Goal: Task Accomplishment & Management: Complete application form

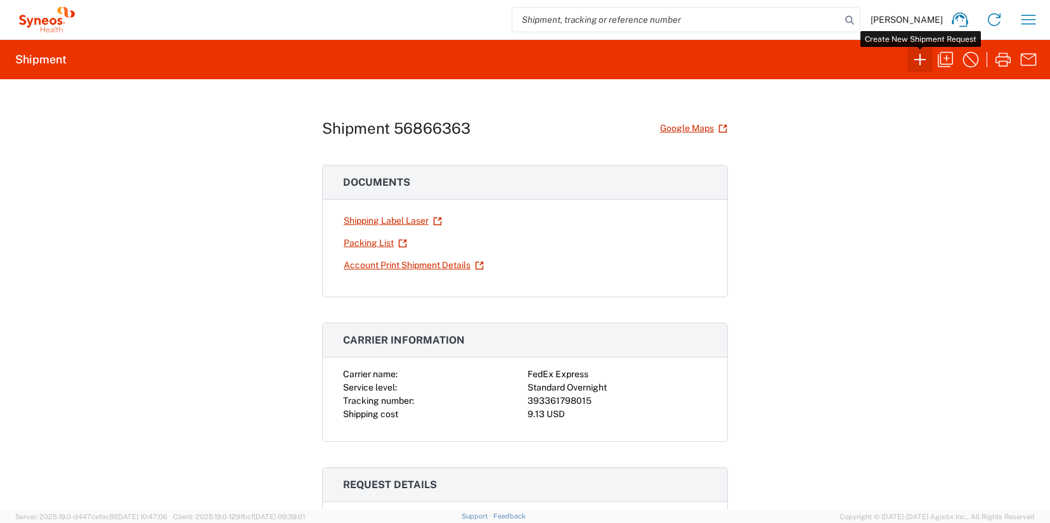
click at [914, 58] on icon "button" at bounding box center [920, 59] width 20 height 20
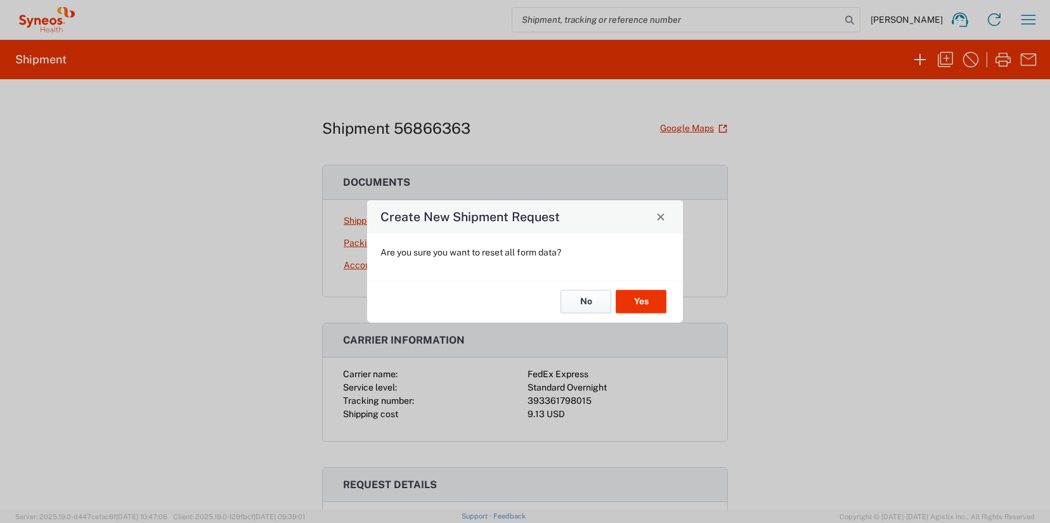
click at [583, 308] on button "No" at bounding box center [585, 301] width 51 height 23
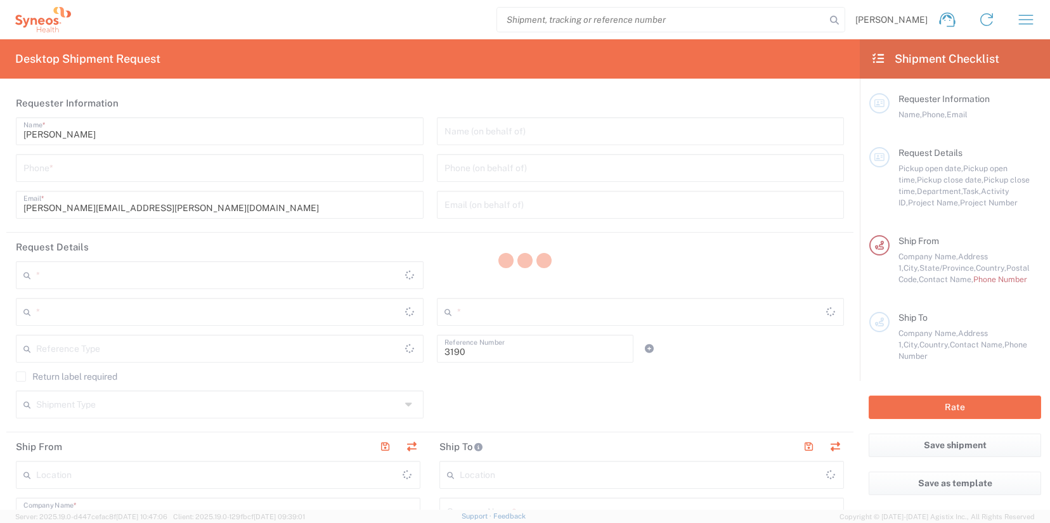
type input "Department"
type input "North Carolina"
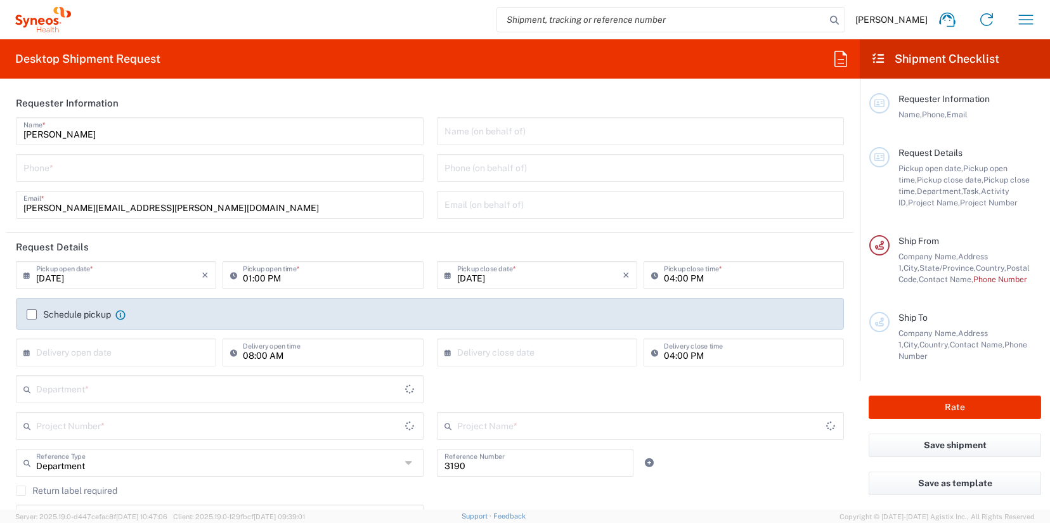
type input "United States"
type input "Illingworth Rsrch Grp (USA) In"
click at [56, 177] on input "tel" at bounding box center [219, 167] width 392 height 22
type input "3035422228"
type input "Suite 111"
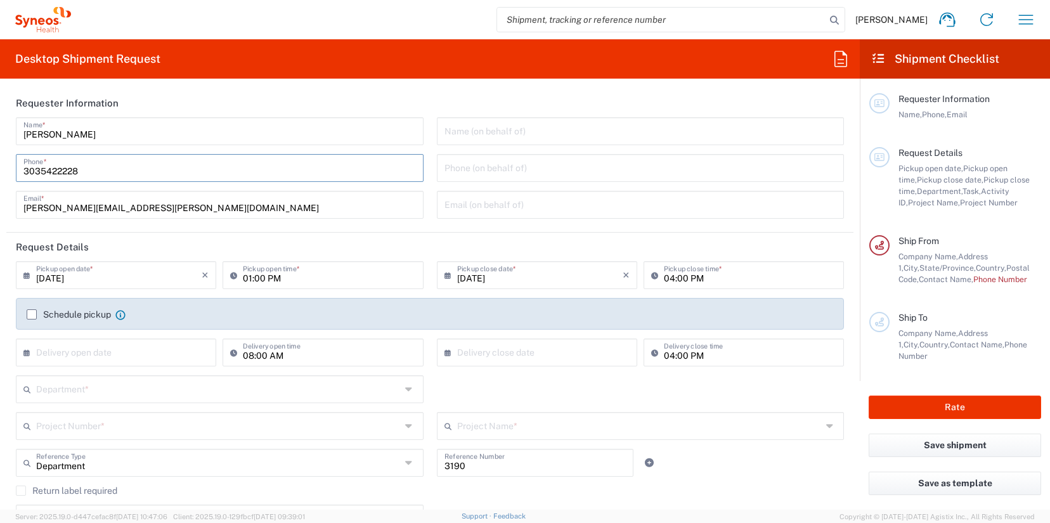
type input "3035422228"
type input "Tara Sattler"
type input "600 S Taylor Avenue"
type input "Suite 111"
type input "St Louis"
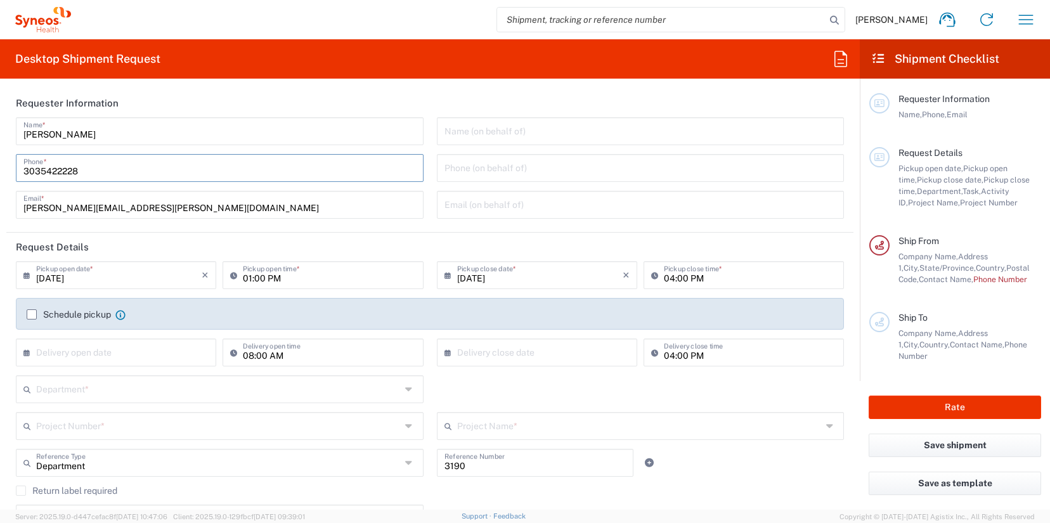
type input "United States"
type input "63110"
type input "3035422228"
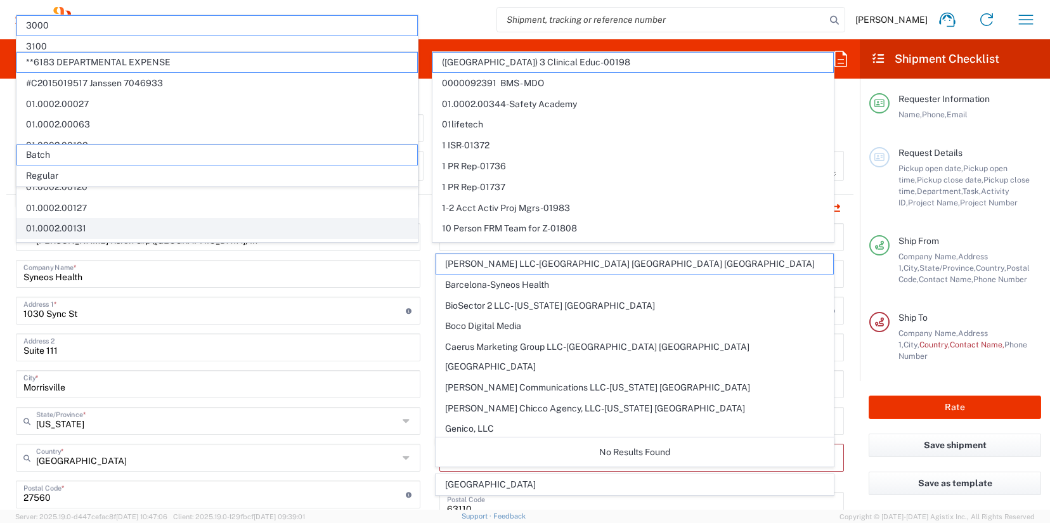
scroll to position [391, 0]
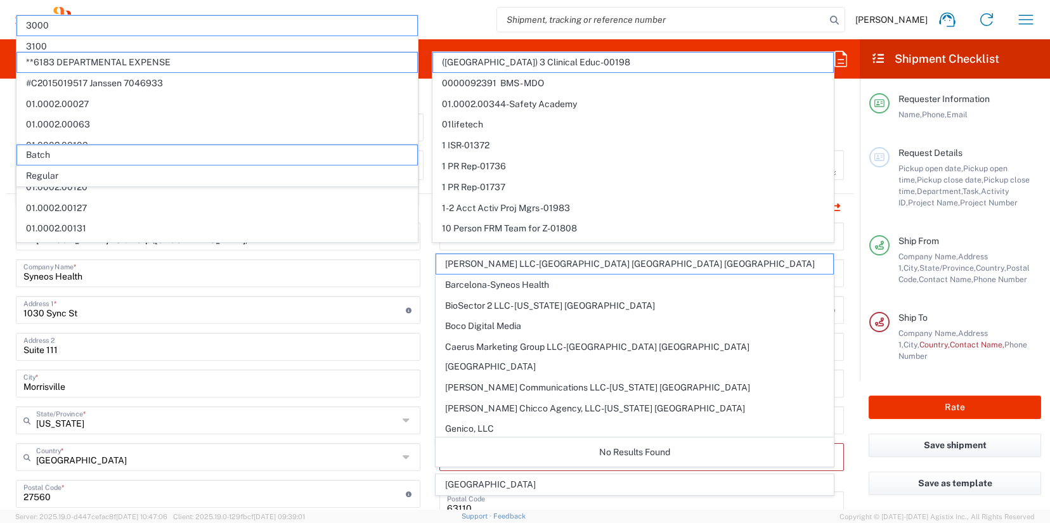
click at [422, 233] on main "Illingworth Rsrch Grp (USA) In Location Illingworth Rsrch Grp (USA) In Addison …" at bounding box center [217, 489] width 423 height 533
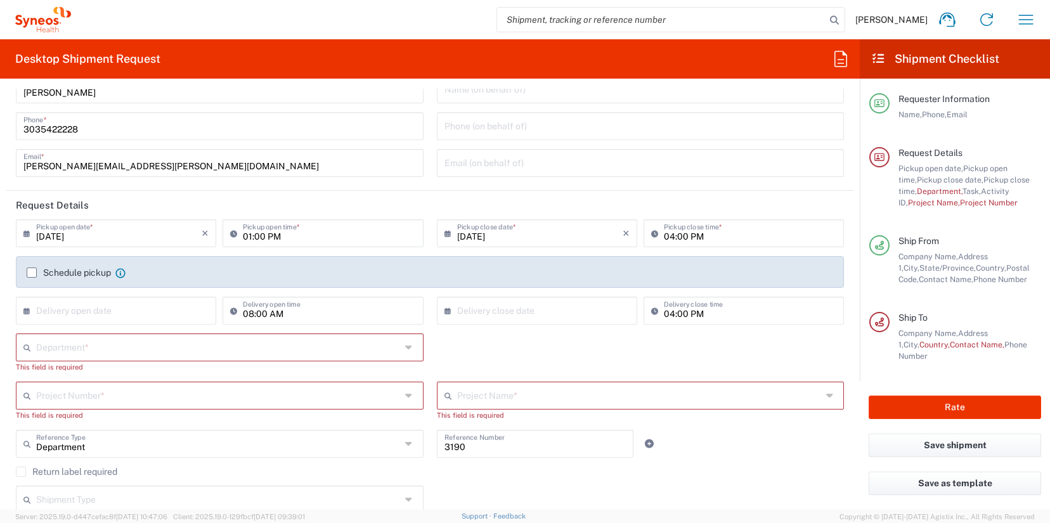
scroll to position [34, 0]
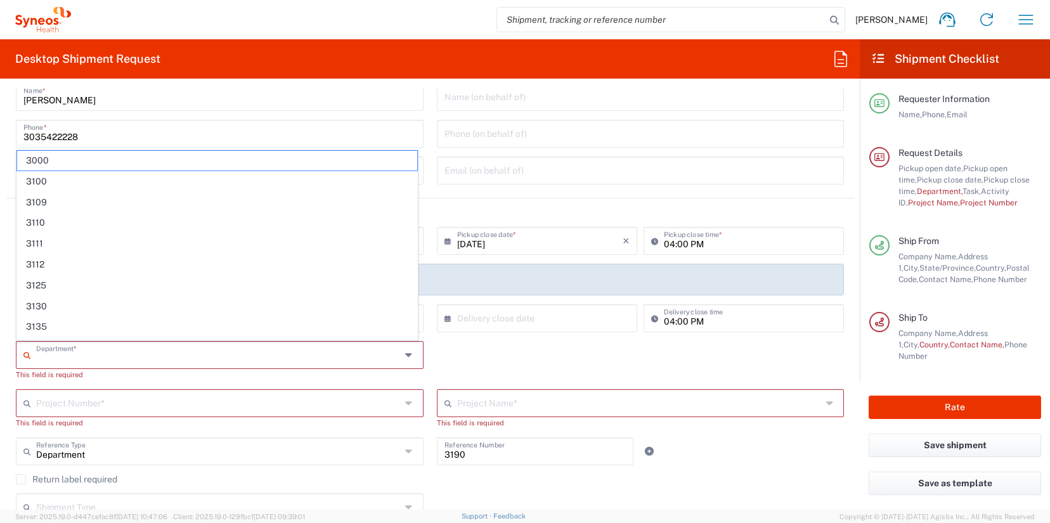
click at [57, 354] on input "text" at bounding box center [218, 354] width 365 height 22
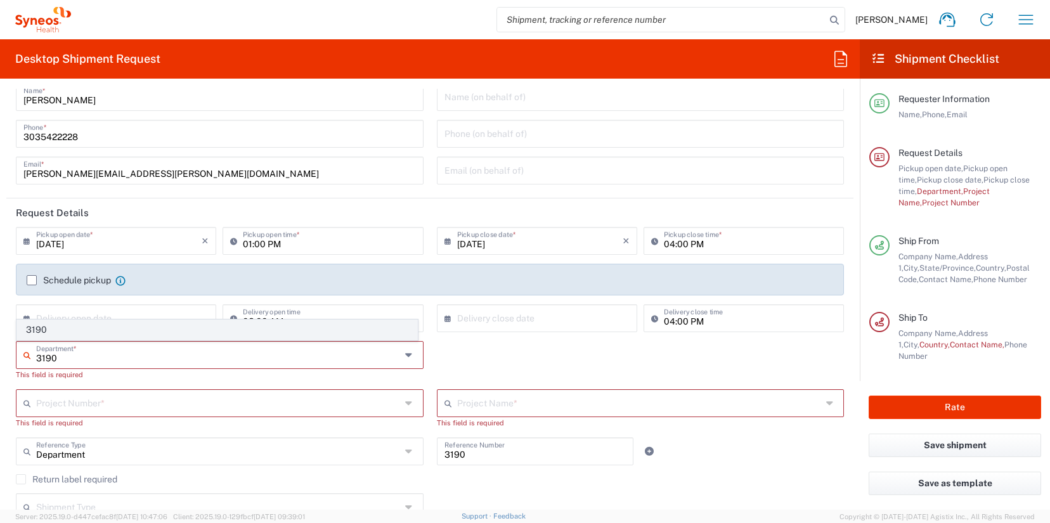
type input "3190"
click at [55, 332] on span "3190" at bounding box center [217, 330] width 400 height 20
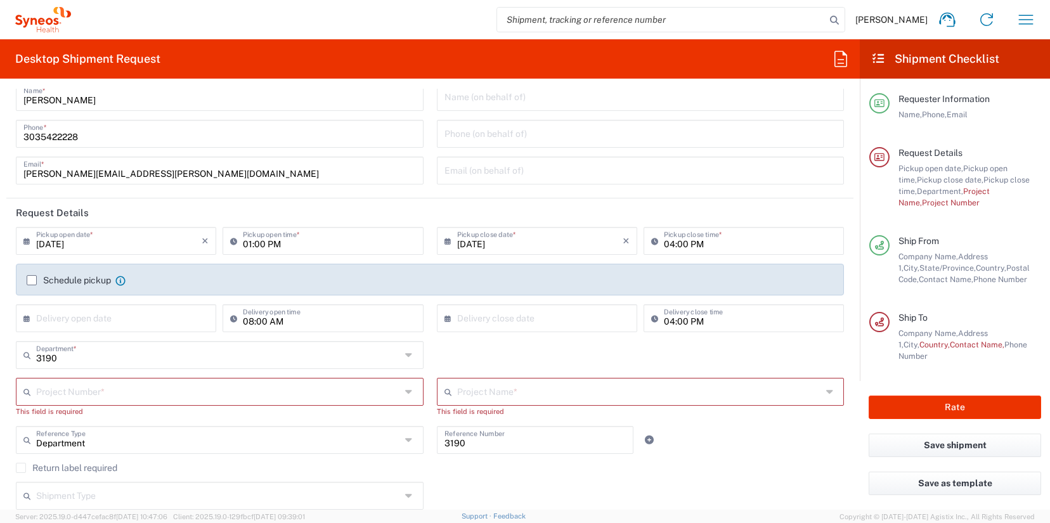
click at [96, 397] on input "text" at bounding box center [218, 391] width 365 height 22
type input "7049026"
click at [189, 403] on div "7049026 Project Number *" at bounding box center [220, 392] width 408 height 28
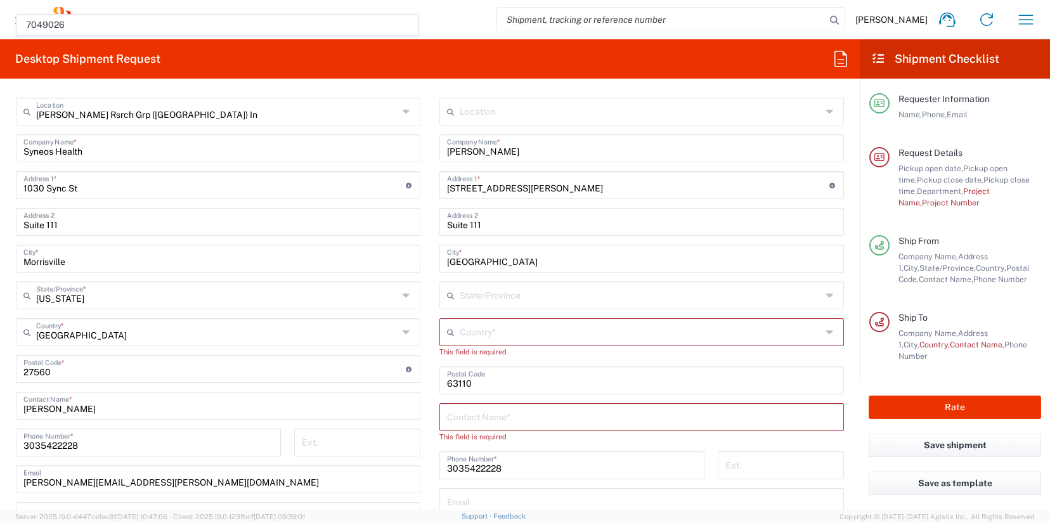
scroll to position [680, 0]
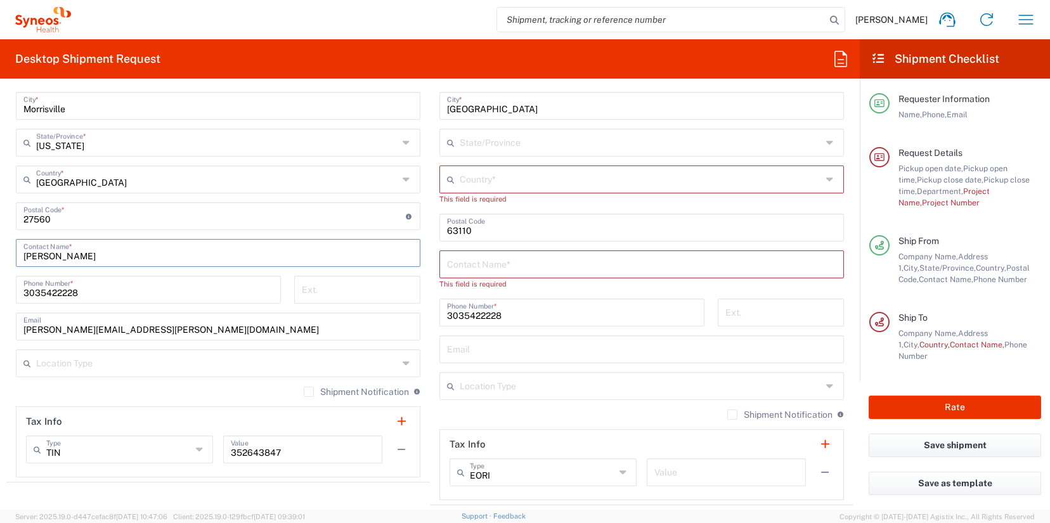
drag, startPoint x: 103, startPoint y: 259, endPoint x: -14, endPoint y: 253, distance: 116.8
click at [0, 253] on html "James Smith Home Shipment estimator Shipment tracking Desktop shipment request …" at bounding box center [525, 261] width 1050 height 523
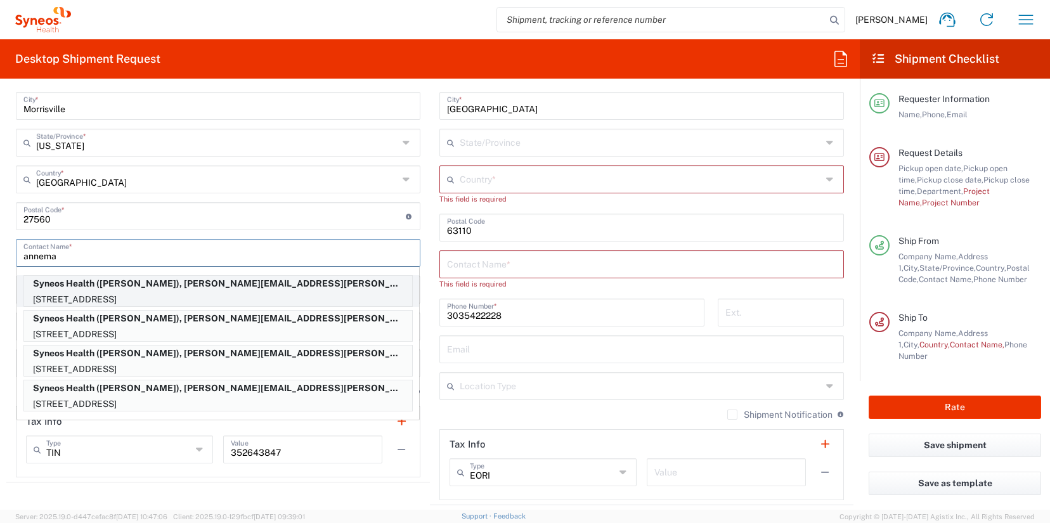
type input "annema"
click at [131, 291] on p "Syneos Health (Annemarie Germain), james.smith@illingworthresearch.com" at bounding box center [218, 284] width 388 height 16
type input "1725 Ocean Front Walk"
type input "APT 610"
type input "Santa Monica"
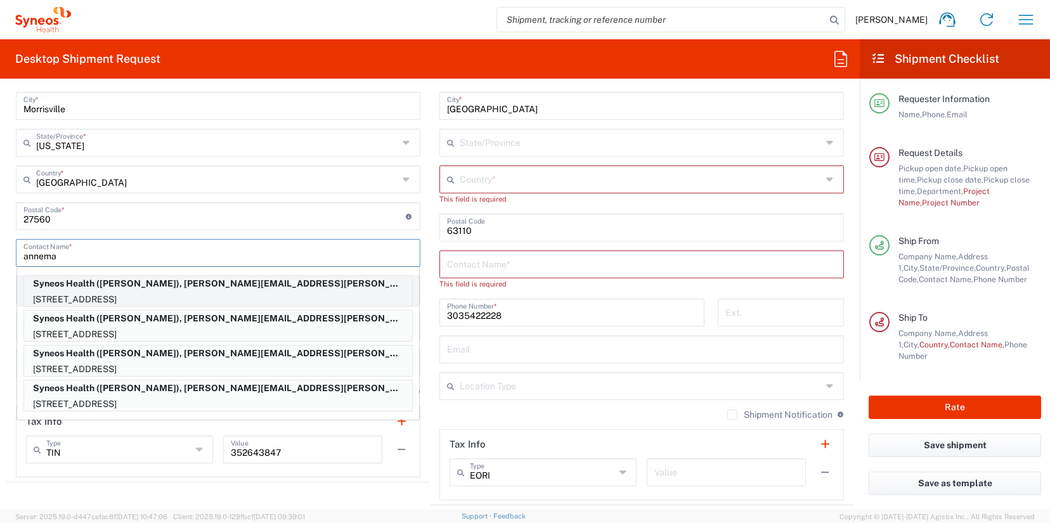
type input "California"
type input "90401"
type input "Annemarie Germain"
type input "7609949632"
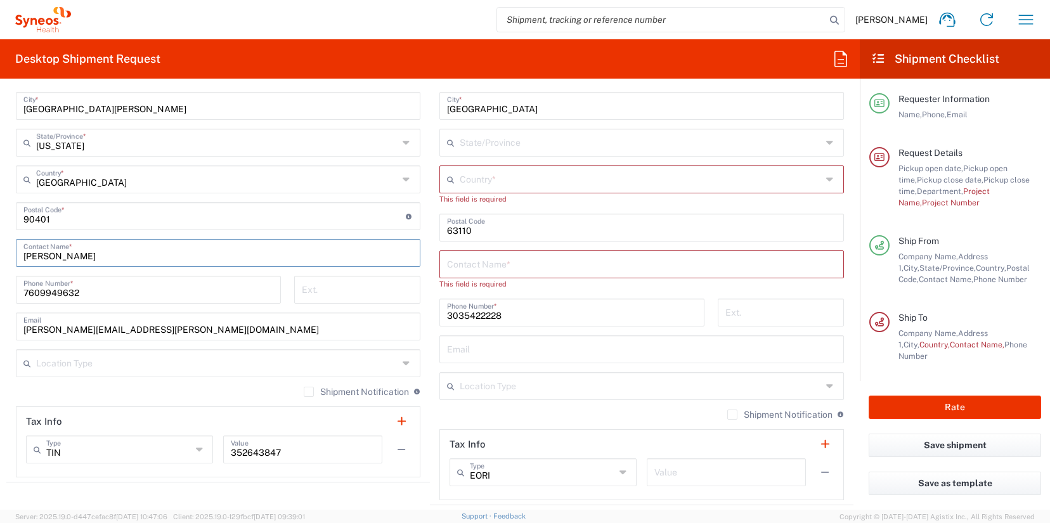
drag, startPoint x: 127, startPoint y: 257, endPoint x: -31, endPoint y: 251, distance: 158.6
click at [0, 251] on html "James Smith Home Shipment estimator Shipment tracking Desktop shipment request …" at bounding box center [525, 261] width 1050 height 523
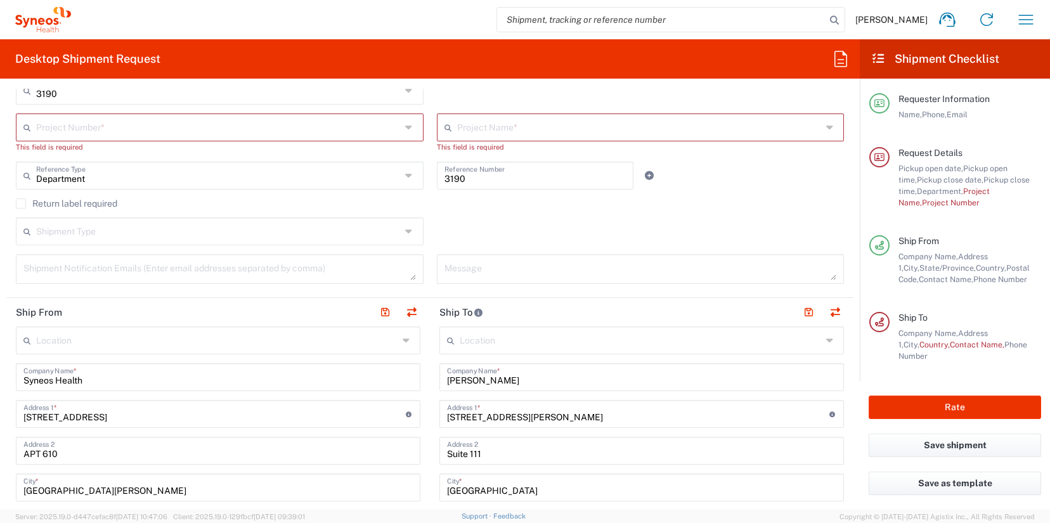
scroll to position [0, 0]
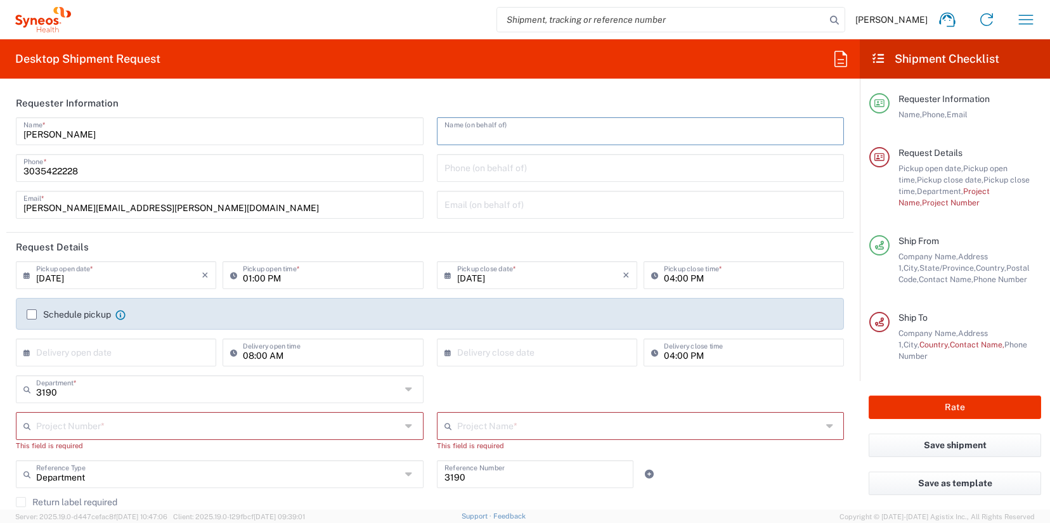
click at [518, 124] on input "text" at bounding box center [640, 130] width 392 height 22
paste input "Annemarie Germain"
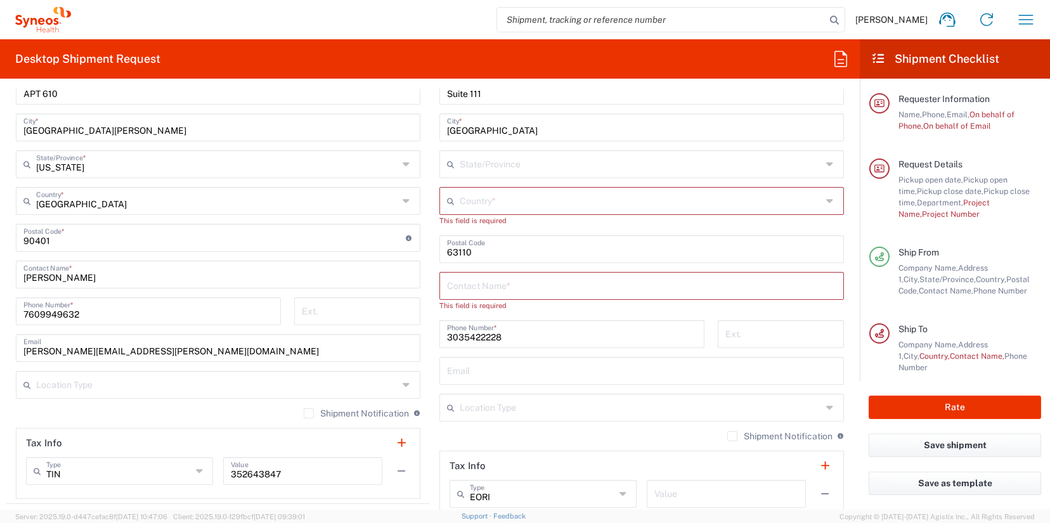
scroll to position [690, 0]
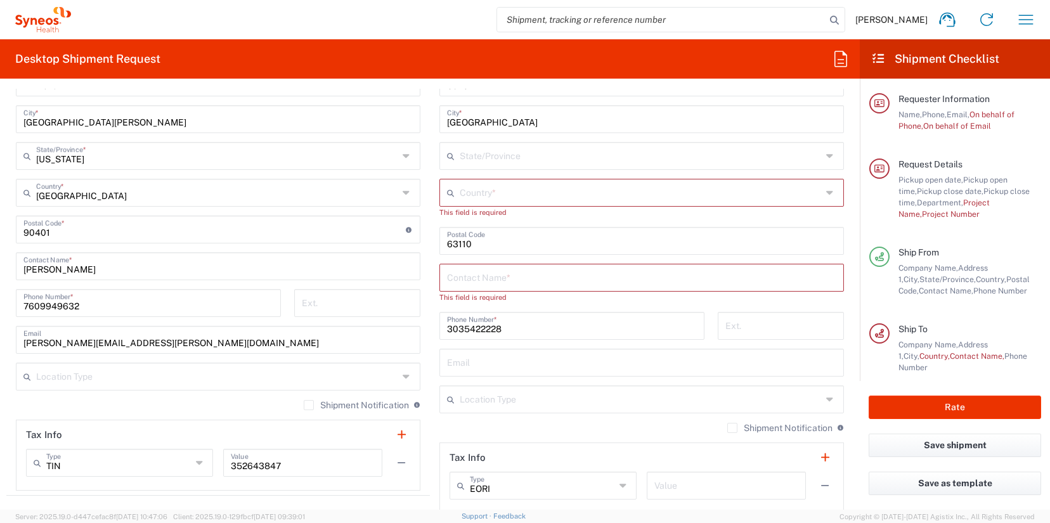
type input "Annemarie Germain"
drag, startPoint x: 86, startPoint y: 309, endPoint x: -1, endPoint y: 302, distance: 87.7
click at [0, 302] on html "James Smith Home Shipment estimator Shipment tracking Desktop shipment request …" at bounding box center [525, 261] width 1050 height 523
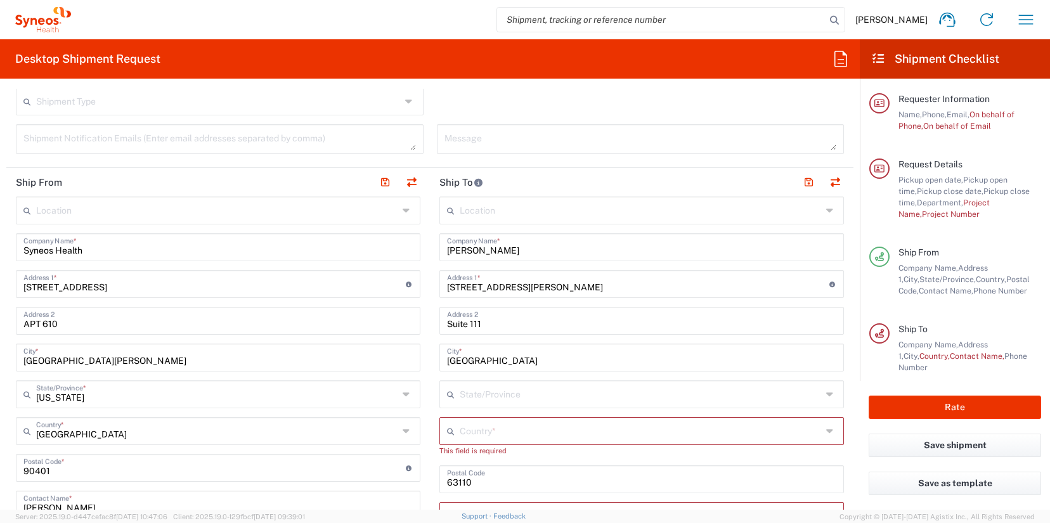
scroll to position [0, 0]
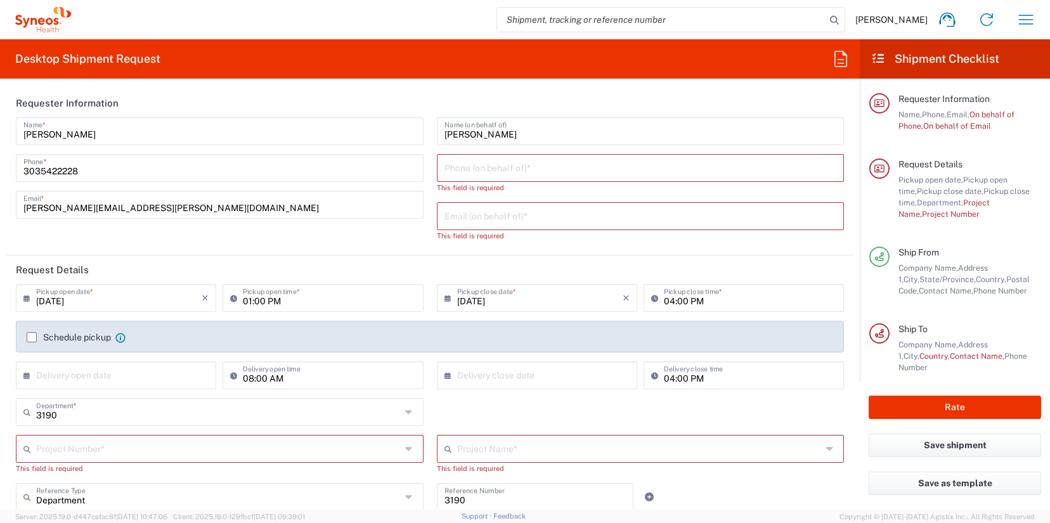
click at [481, 171] on input "tel" at bounding box center [640, 167] width 392 height 22
paste input "7609949632"
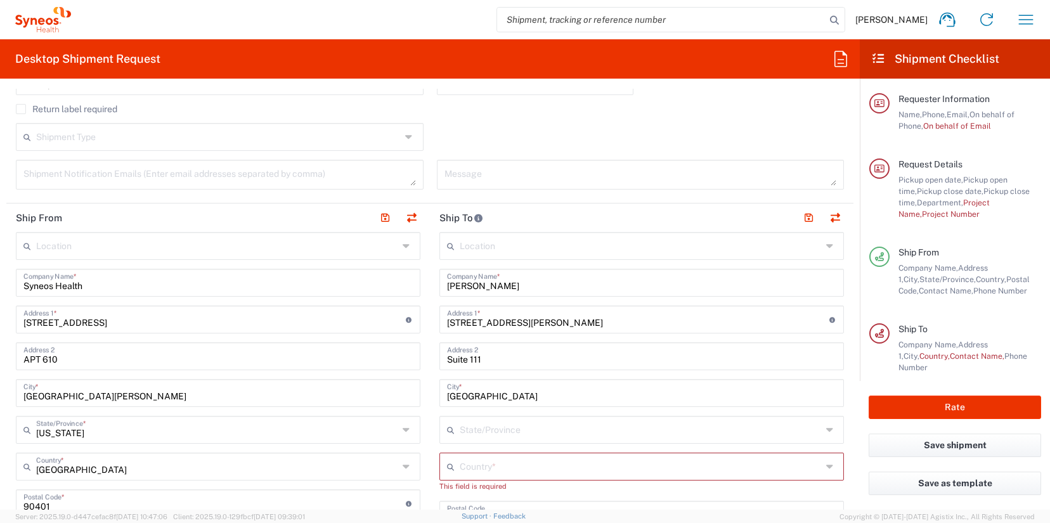
scroll to position [713, 0]
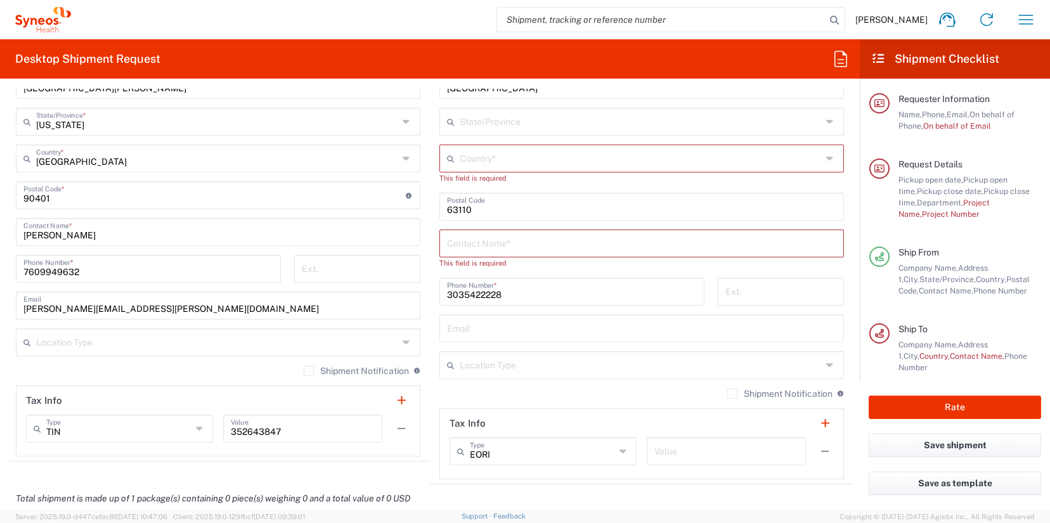
type input "7609949632"
drag, startPoint x: 72, startPoint y: 307, endPoint x: -6, endPoint y: 307, distance: 77.3
click at [0, 307] on html "James Smith Home Shipment estimator Shipment tracking Desktop shipment request …" at bounding box center [525, 261] width 1050 height 523
drag, startPoint x: 226, startPoint y: 309, endPoint x: 18, endPoint y: 313, distance: 208.0
click at [18, 313] on div "anne.germain@illingworthresearch.com Email" at bounding box center [218, 306] width 404 height 28
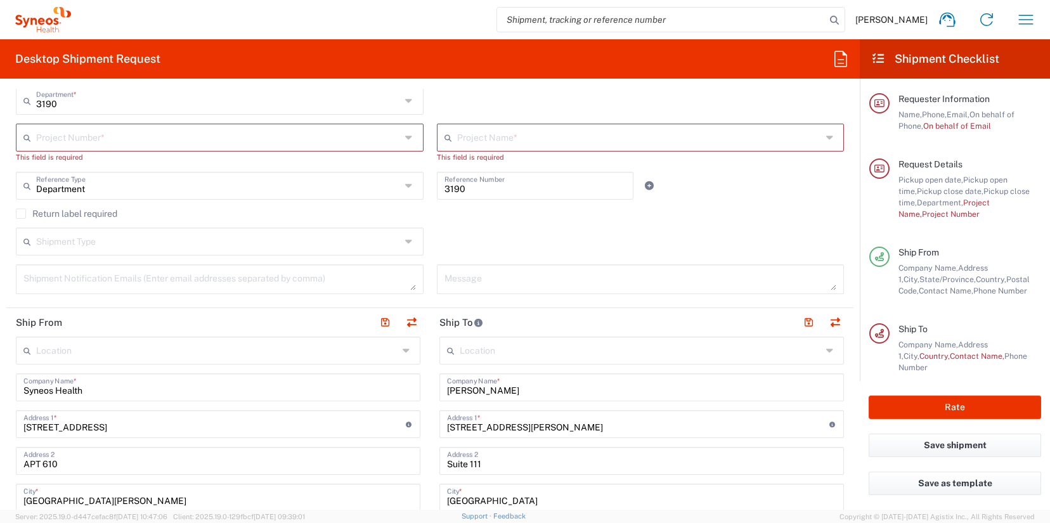
scroll to position [316, 0]
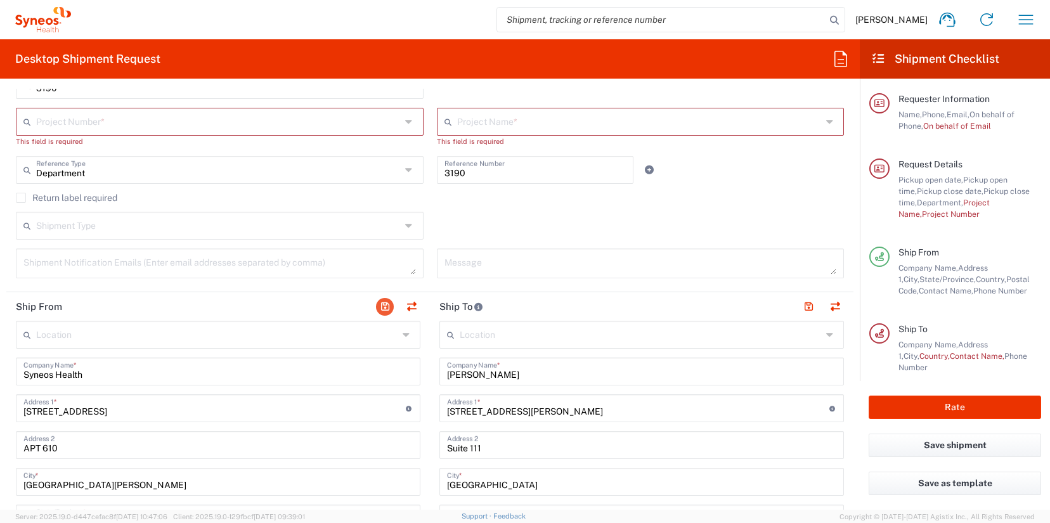
type input "anne.germain@illingworthresearch.com"
click at [379, 309] on button "button" at bounding box center [385, 307] width 18 height 18
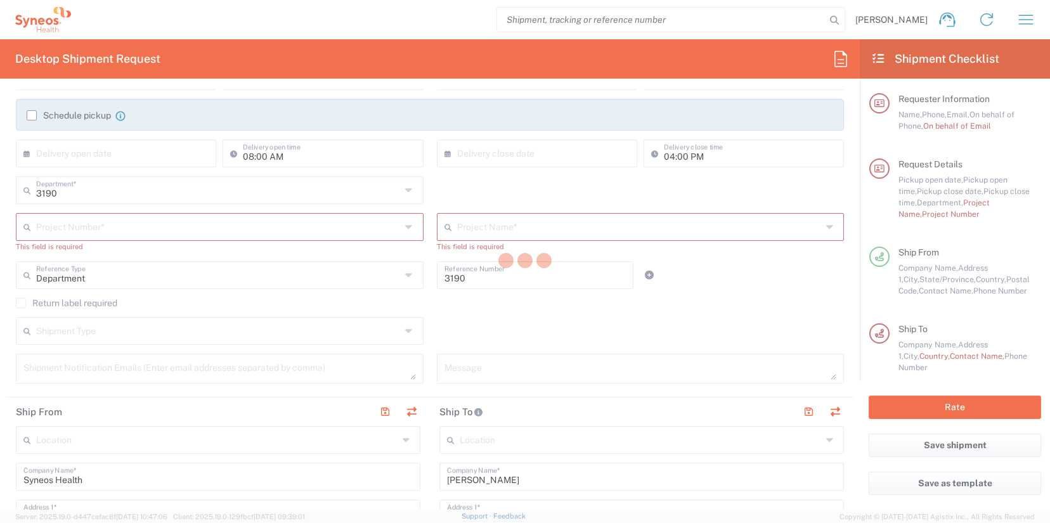
scroll to position [0, 0]
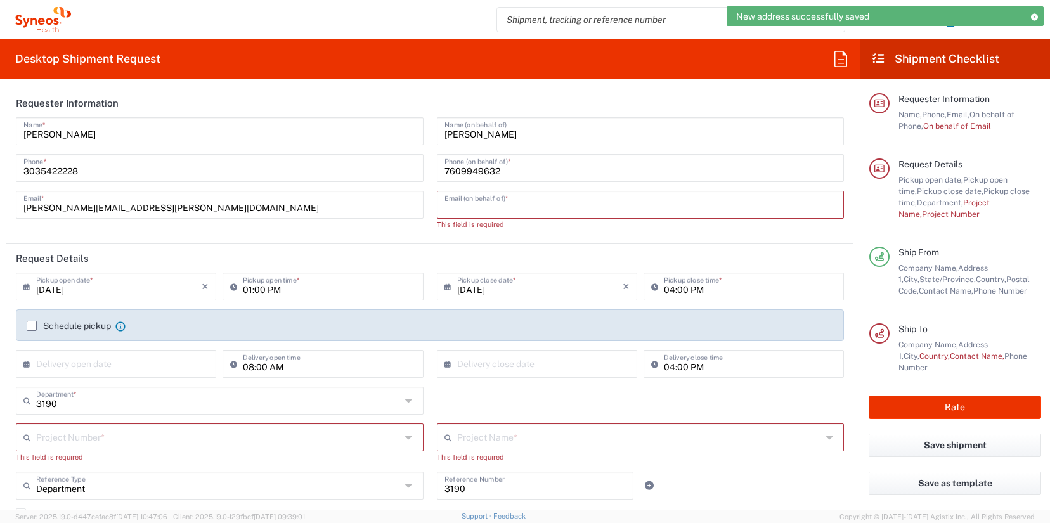
click at [491, 209] on input "text" at bounding box center [640, 204] width 392 height 22
paste input "anne.germain@illingworthresearch.com"
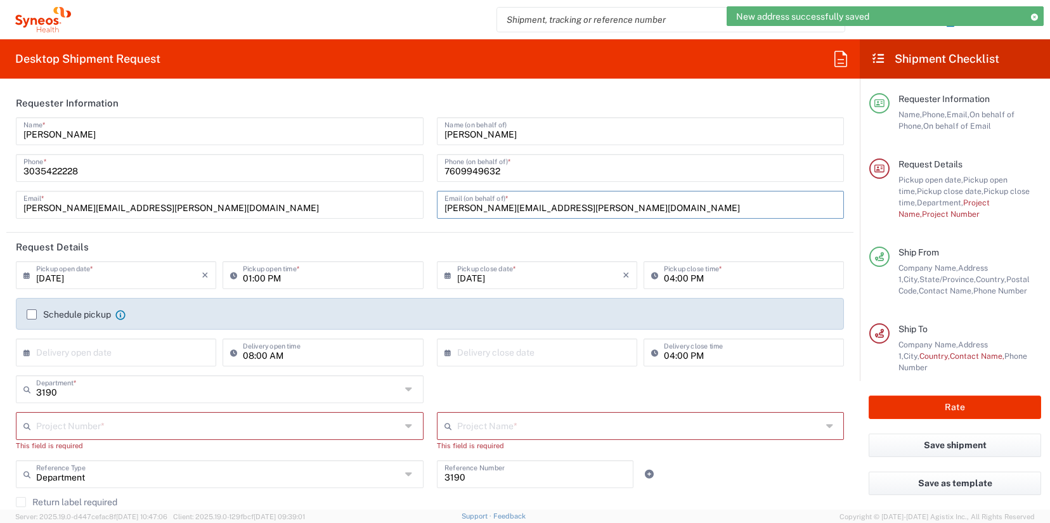
type input "anne.germain@illingworthresearch.com"
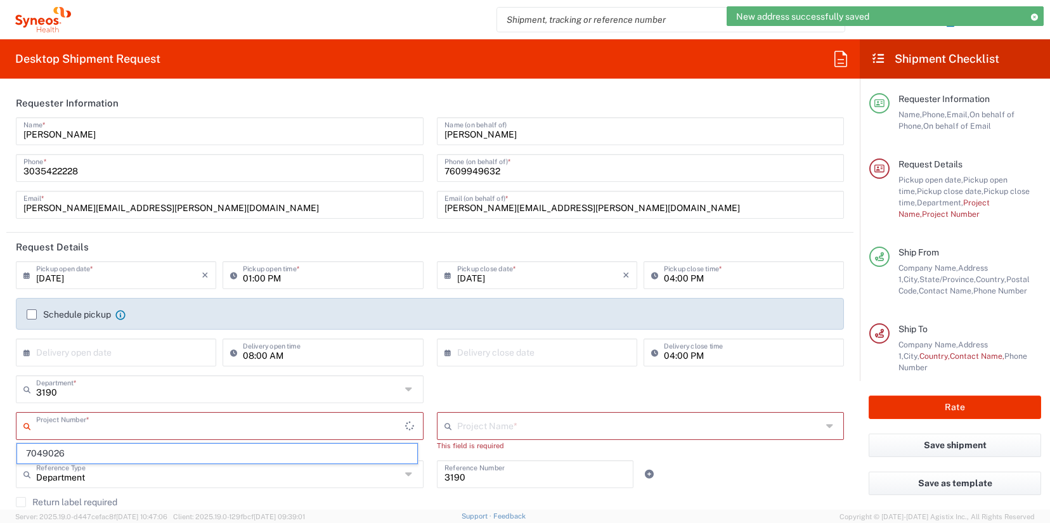
click at [127, 425] on input "text" at bounding box center [220, 425] width 369 height 22
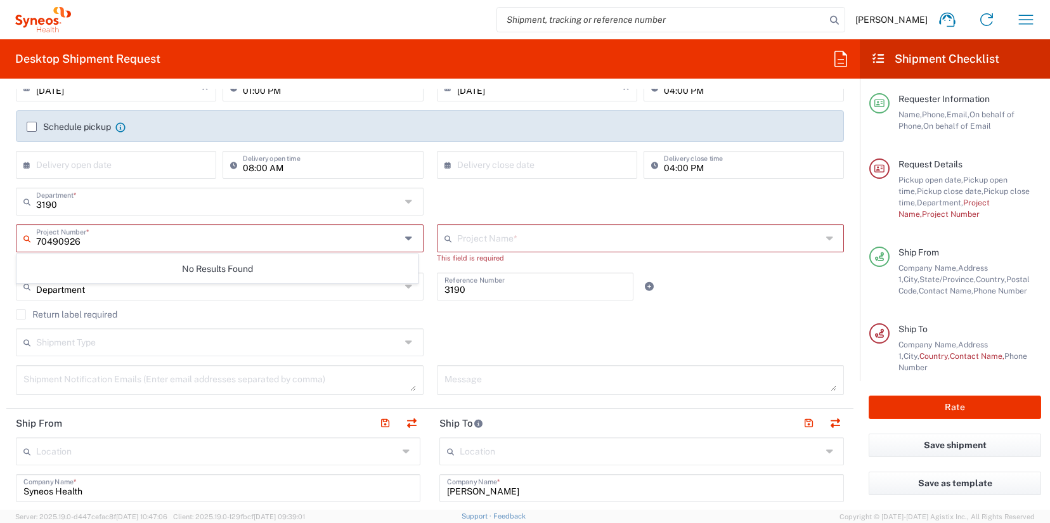
scroll to position [189, 0]
click at [138, 240] on input "70490926" at bounding box center [218, 236] width 365 height 22
click at [68, 241] on input "70490926" at bounding box center [218, 236] width 365 height 22
type input "7049026"
click at [75, 266] on span "7049026" at bounding box center [217, 265] width 400 height 20
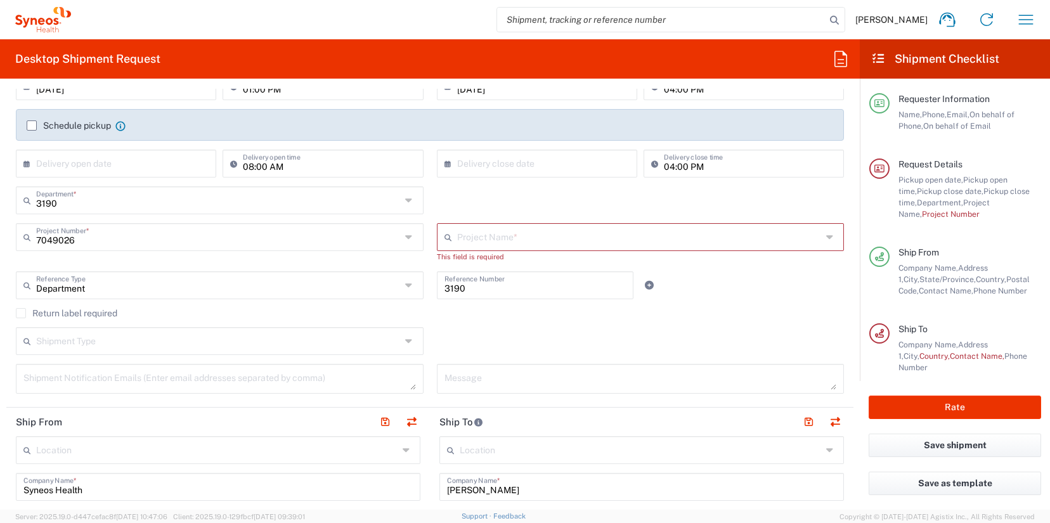
type input "802-NVR-047"
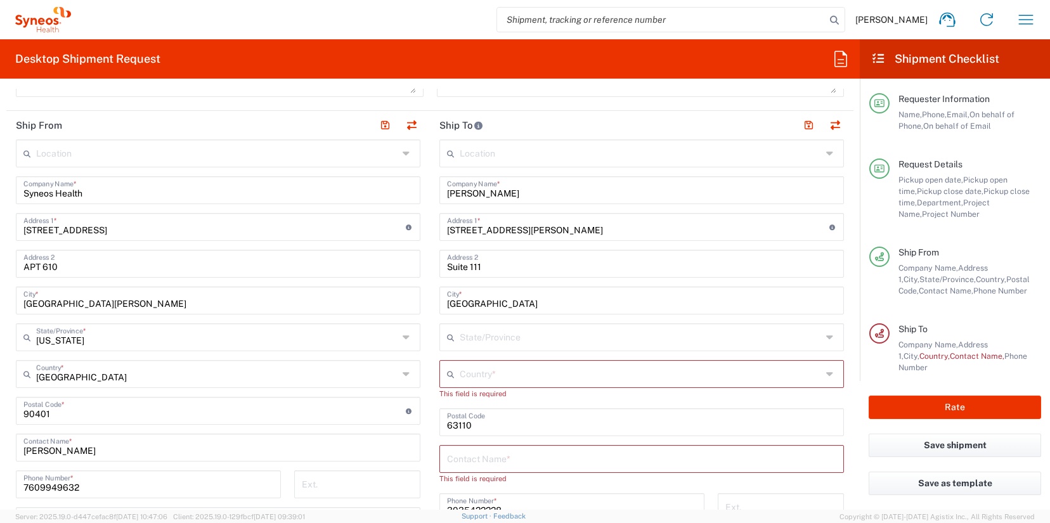
scroll to position [509, 0]
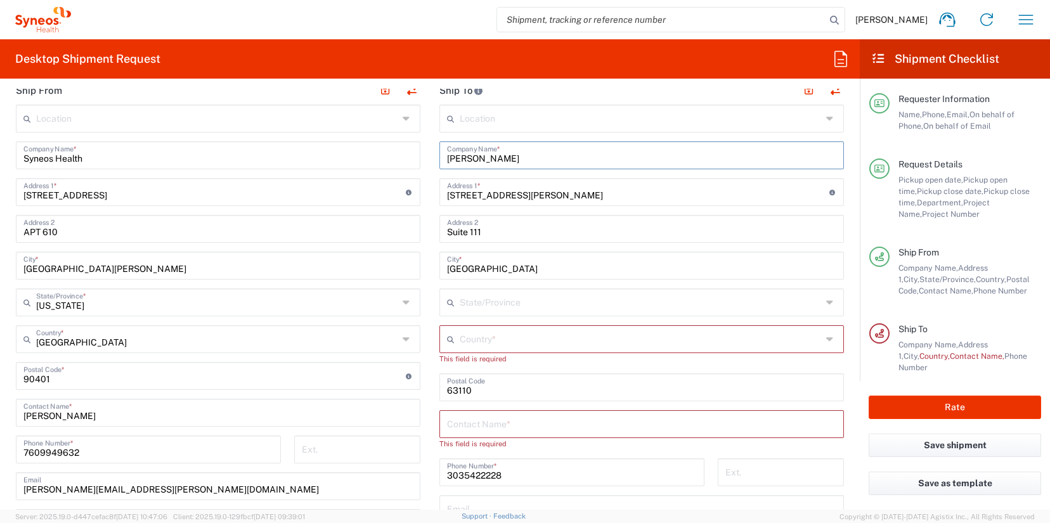
drag, startPoint x: 507, startPoint y: 157, endPoint x: 427, endPoint y: 157, distance: 79.9
click at [430, 157] on main "Location Addison Whitney LLC-Morrisvile NC US Barcelona-Syneos Health BioSector…" at bounding box center [641, 382] width 423 height 555
type input "Stanford University School of Medicine"
drag, startPoint x: 527, startPoint y: 197, endPoint x: 415, endPoint y: 188, distance: 112.6
click at [415, 188] on div "Ship From Location Addison Whitney LLC-Morrisvile NC US Barcelona-Syneos Health…" at bounding box center [429, 370] width 847 height 589
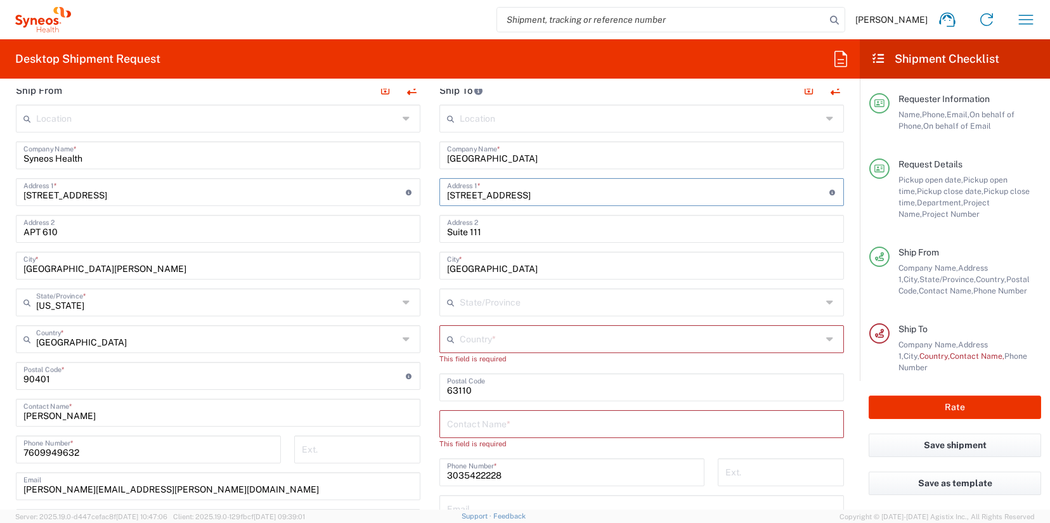
type input "300 Pasteur Drive"
click at [534, 235] on input "Suite 111" at bounding box center [641, 228] width 389 height 22
drag, startPoint x: 492, startPoint y: 229, endPoint x: 431, endPoint y: 229, distance: 60.9
click at [431, 229] on main "Location Addison Whitney LLC-Morrisvile NC US Barcelona-Syneos Health BioSector…" at bounding box center [641, 382] width 423 height 555
type input "Grant S260C, MC 5117"
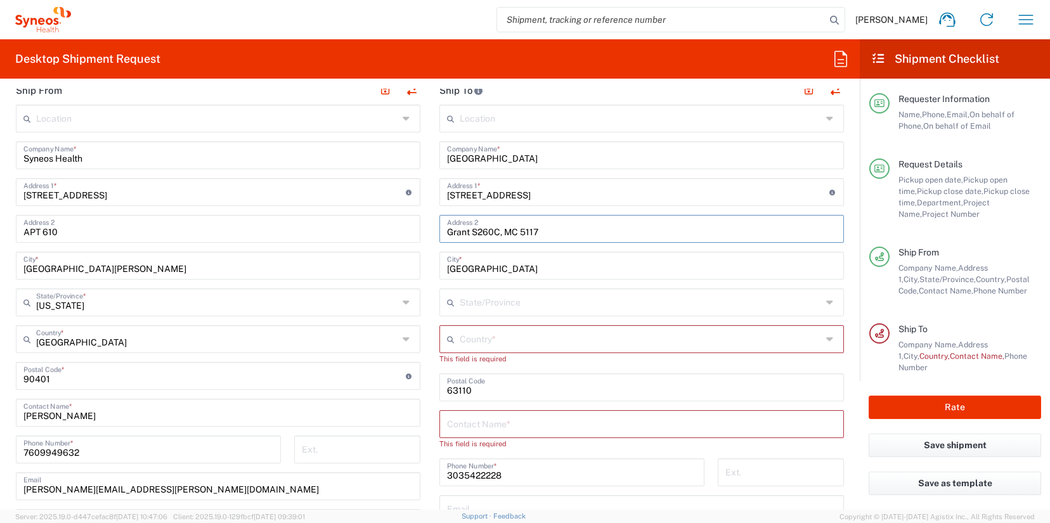
click at [562, 335] on input "text" at bounding box center [641, 338] width 362 height 22
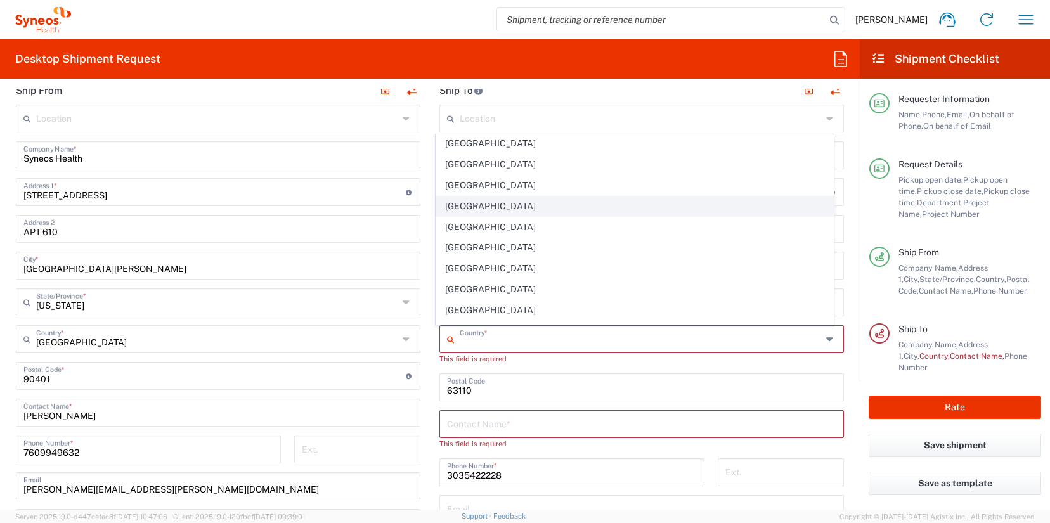
scroll to position [4868, 0]
click at [510, 205] on span "United States" at bounding box center [635, 205] width 398 height 20
type input "United States"
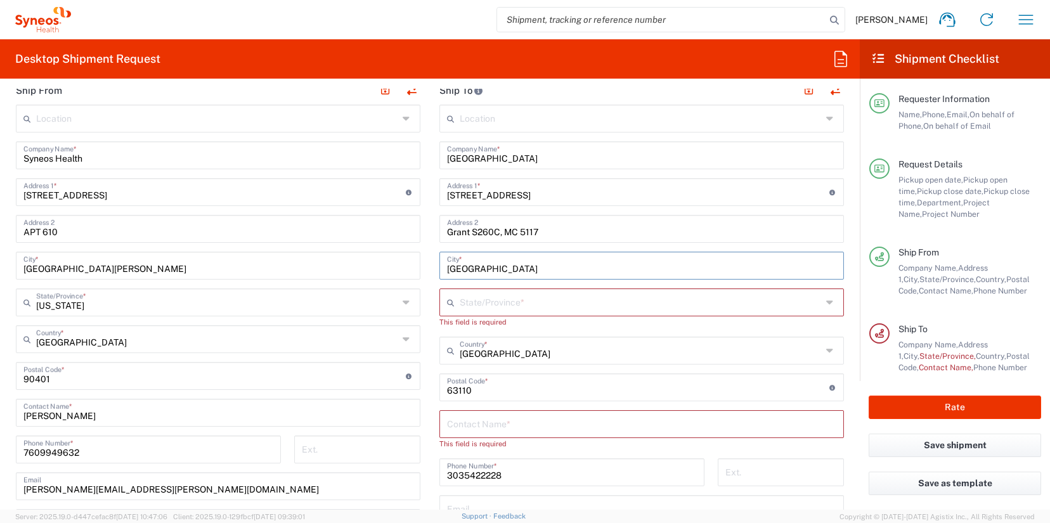
drag, startPoint x: 522, startPoint y: 266, endPoint x: 365, endPoint y: 267, distance: 157.2
click at [365, 267] on div "Ship From Location Addison Whitney LLC-Morrisvile NC US Barcelona-Syneos Health…" at bounding box center [429, 370] width 847 height 589
type input "Stanford"
click at [826, 302] on icon at bounding box center [831, 302] width 10 height 20
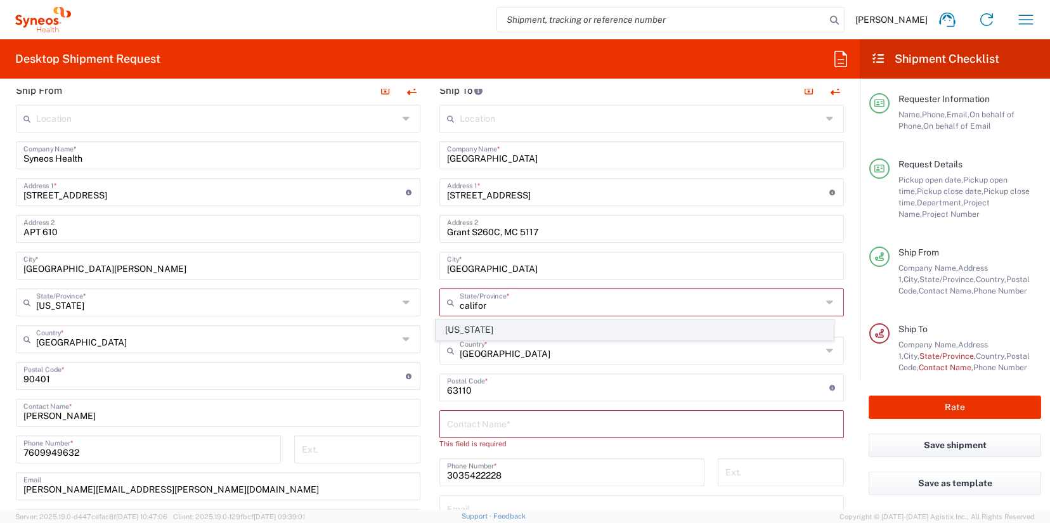
click at [456, 326] on span "California" at bounding box center [635, 330] width 398 height 20
type input "California"
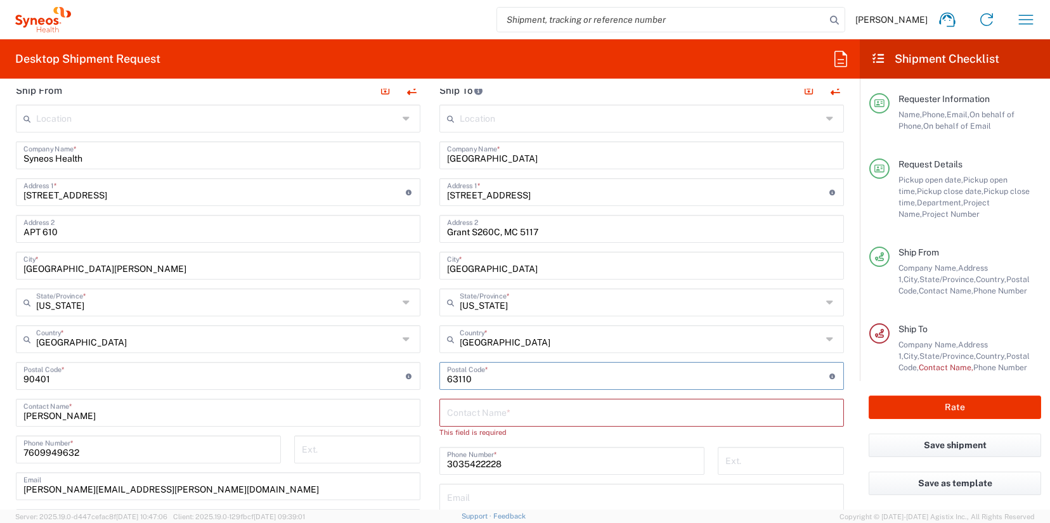
drag, startPoint x: 473, startPoint y: 377, endPoint x: 413, endPoint y: 377, distance: 59.6
click at [413, 377] on div "Ship From Location Addison Whitney LLC-Morrisvile NC US Barcelona-Syneos Health…" at bounding box center [429, 365] width 847 height 578
type input "94305"
click at [643, 422] on input "text" at bounding box center [641, 412] width 389 height 22
type input "Kelley Logan, Dr Ronald Pearl"
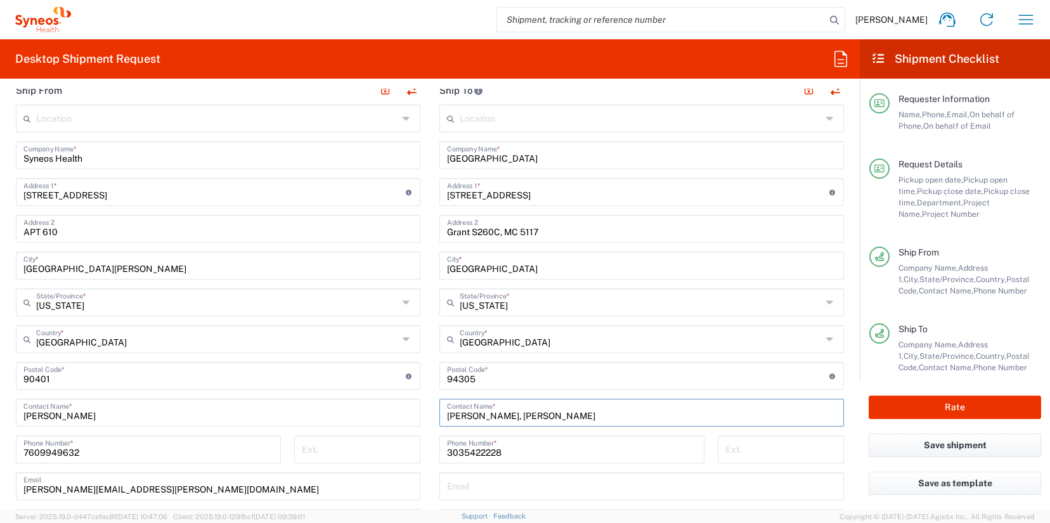
click at [520, 456] on input "3035422228" at bounding box center [572, 448] width 250 height 22
drag, startPoint x: 520, startPoint y: 455, endPoint x: 411, endPoint y: 453, distance: 108.4
click at [411, 454] on div "Ship From Location Addison Whitney LLC-Morrisvile NC US Barcelona-Syneos Health…" at bounding box center [429, 359] width 847 height 566
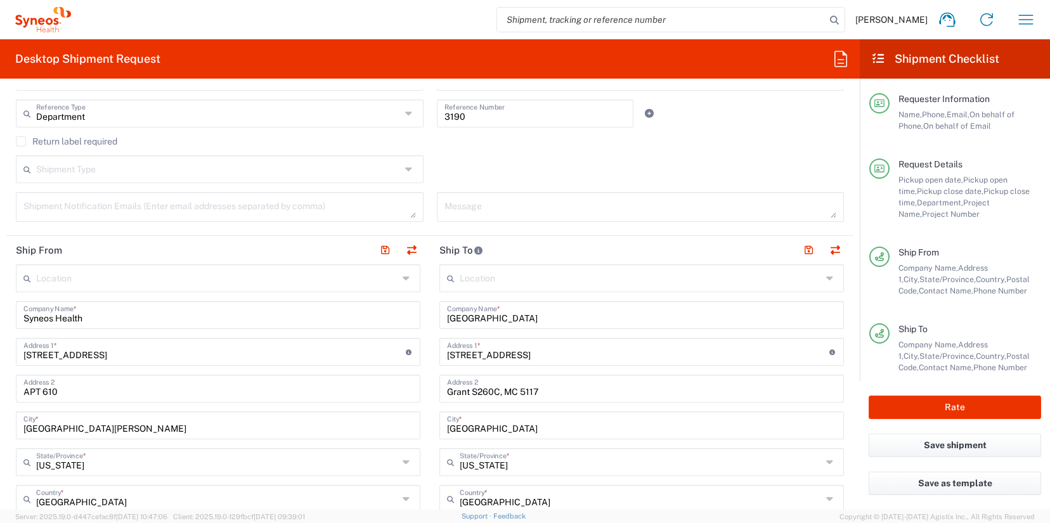
scroll to position [348, 0]
type input "6504986210"
click at [799, 252] on button "button" at bounding box center [808, 252] width 18 height 18
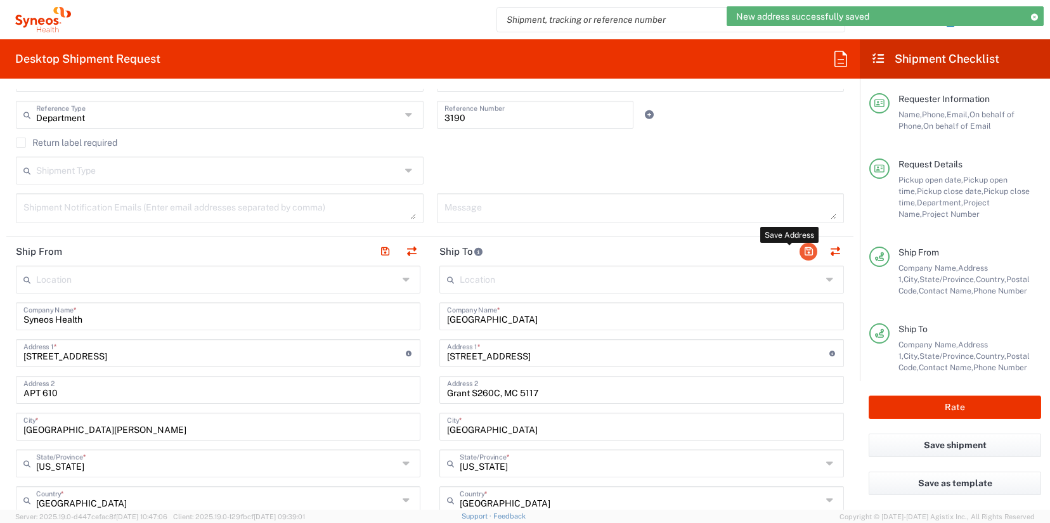
click at [799, 252] on button "button" at bounding box center [808, 252] width 18 height 18
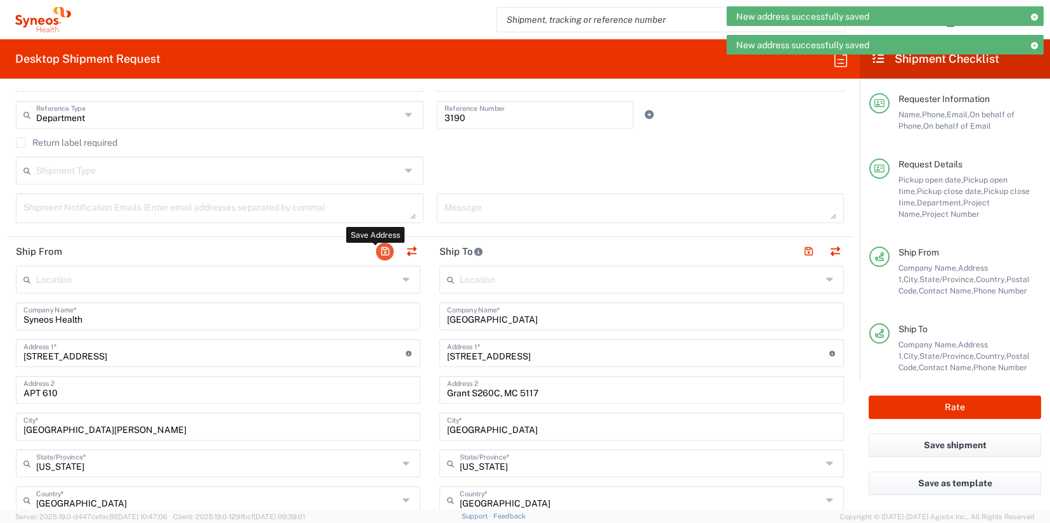
click at [381, 254] on button "button" at bounding box center [385, 252] width 18 height 18
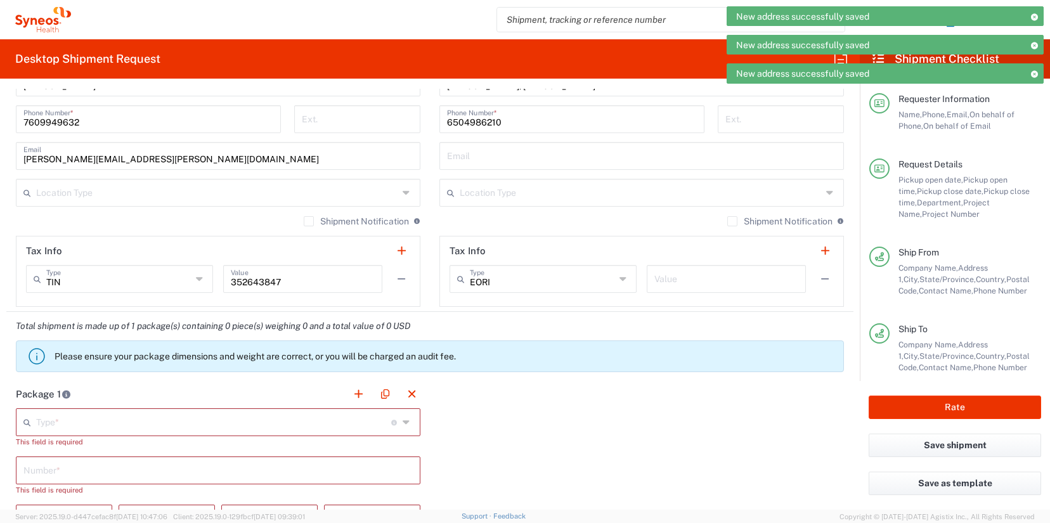
scroll to position [1046, 0]
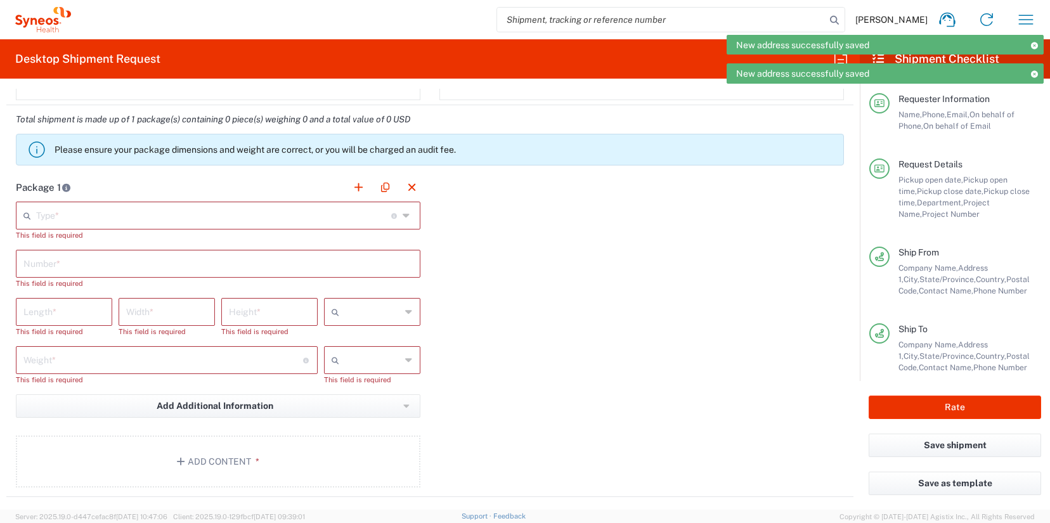
click at [176, 222] on input "text" at bounding box center [213, 215] width 355 height 22
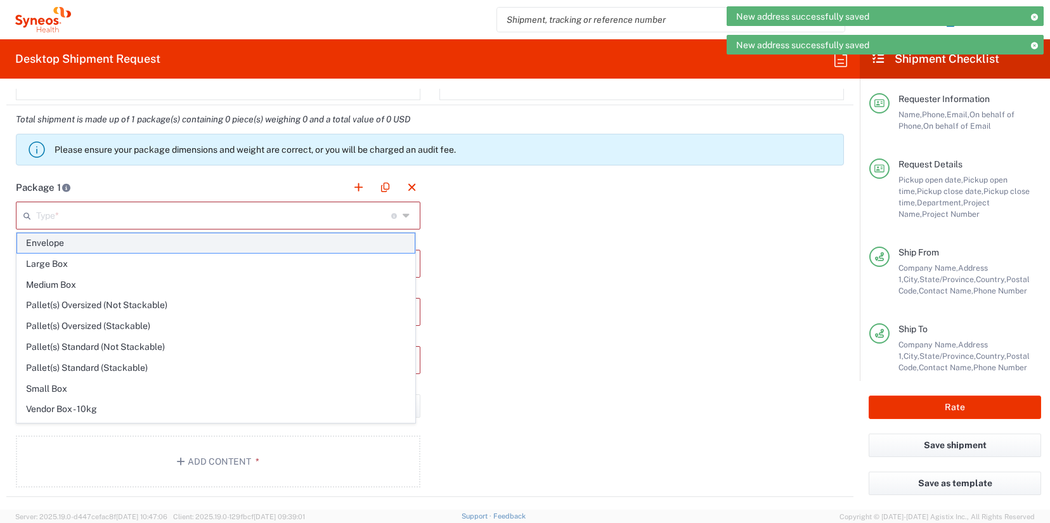
click at [79, 247] on span "Envelope" at bounding box center [216, 243] width 398 height 20
type input "Envelope"
type input "1"
type input "9.5"
type input "12.5"
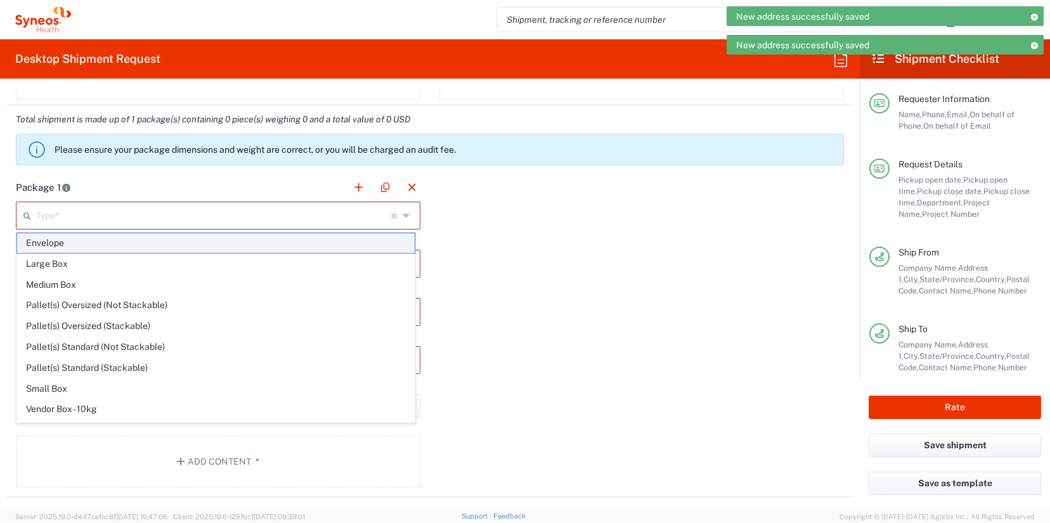
type input "0.25"
type input "in"
type input "0.45"
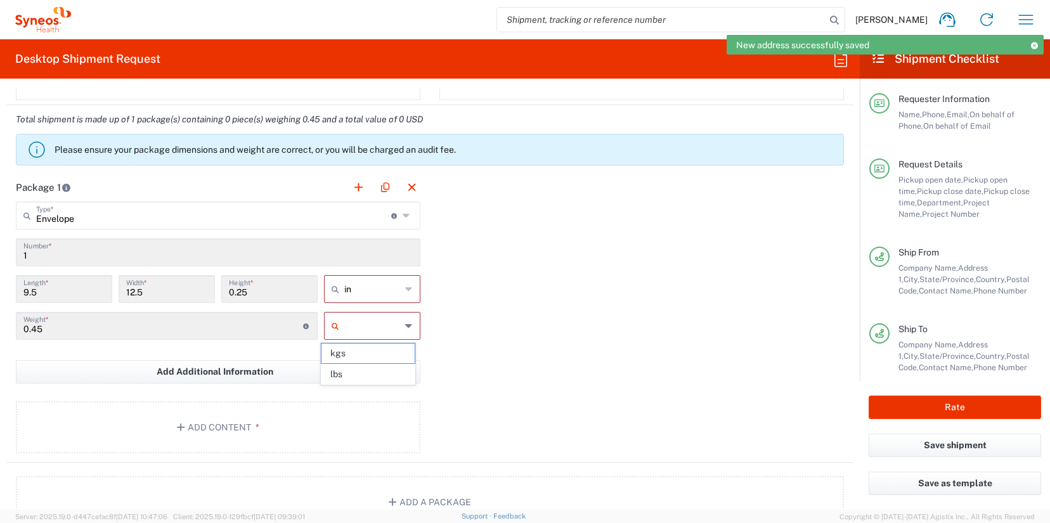
click at [344, 332] on input "text" at bounding box center [372, 326] width 56 height 20
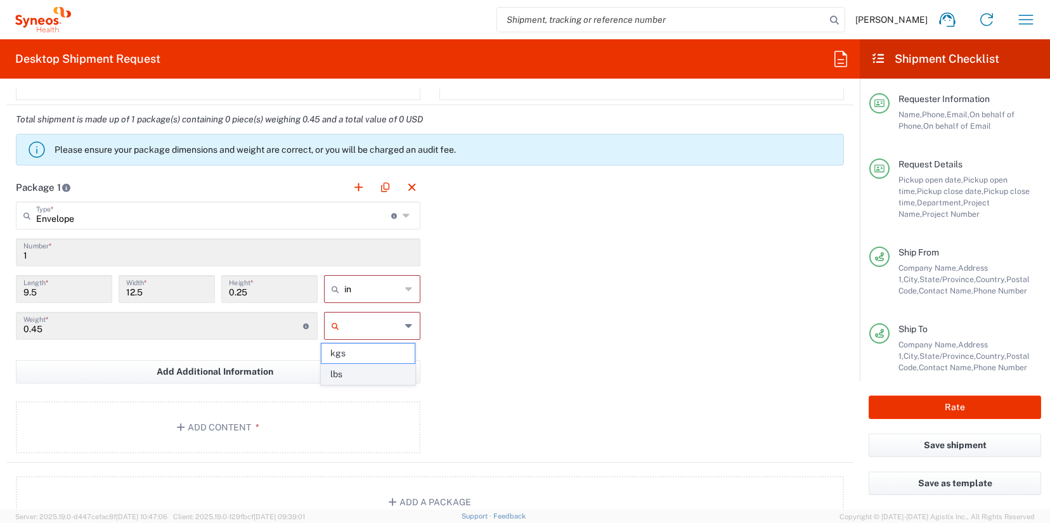
click at [354, 369] on span "lbs" at bounding box center [367, 375] width 93 height 20
type input "lbs"
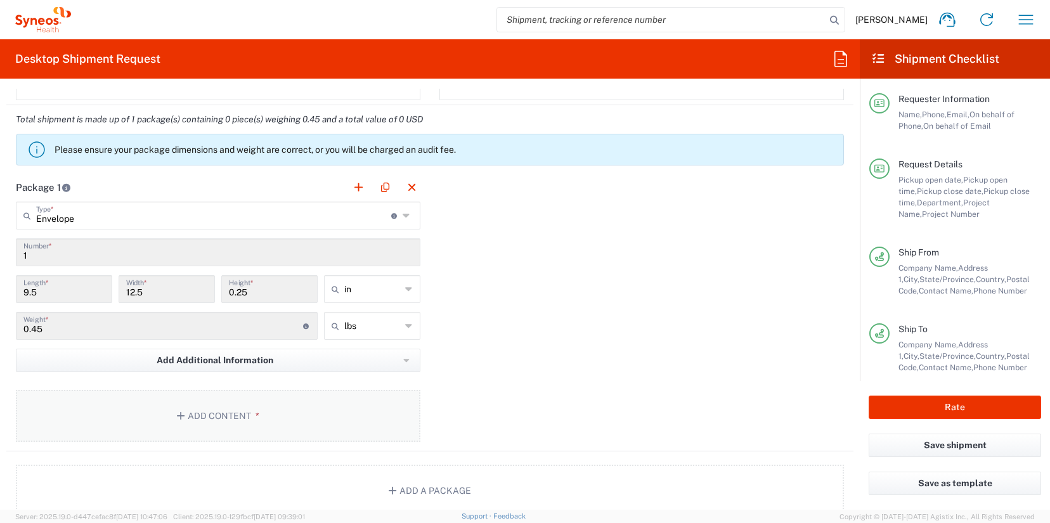
click at [342, 400] on button "Add Content *" at bounding box center [218, 416] width 404 height 52
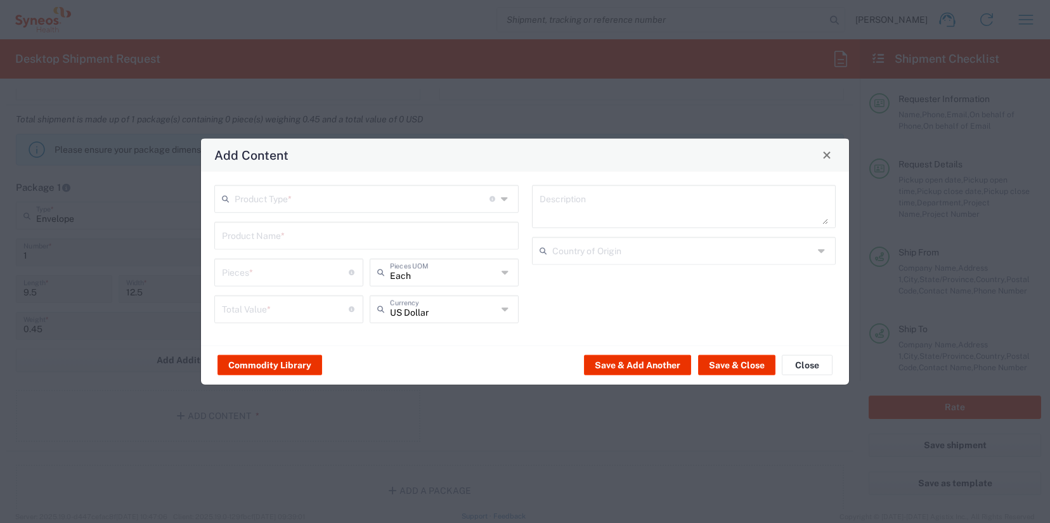
click at [328, 210] on div "Product Type * Document: Paper document generated internally by Syneos, a clien…" at bounding box center [366, 198] width 304 height 28
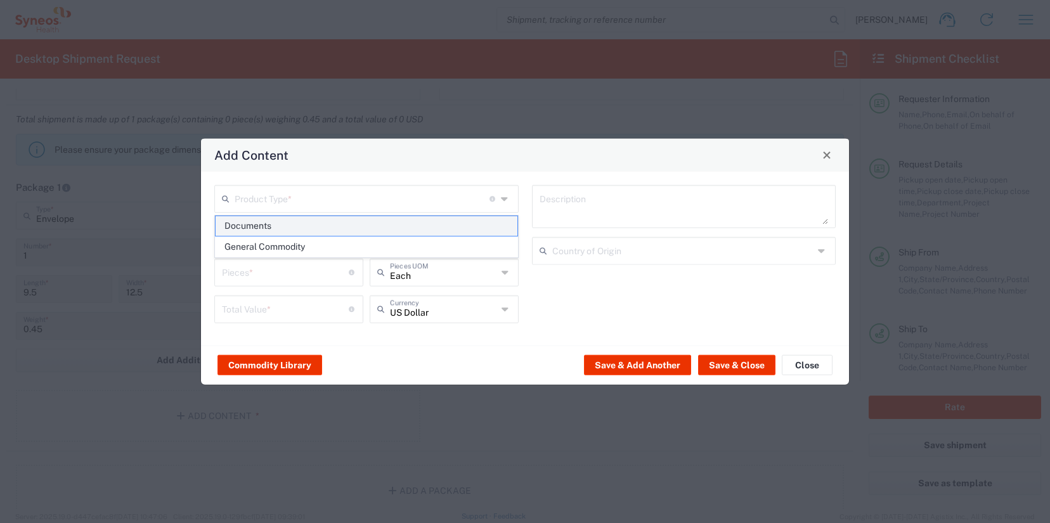
click at [287, 224] on span "Documents" at bounding box center [367, 226] width 302 height 20
type input "Documents"
type input "1"
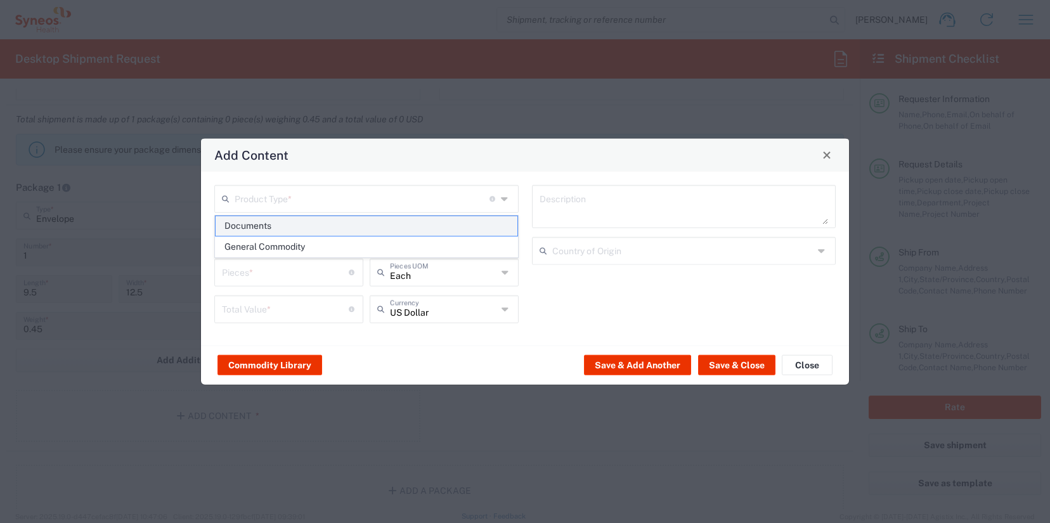
type textarea "Documents"
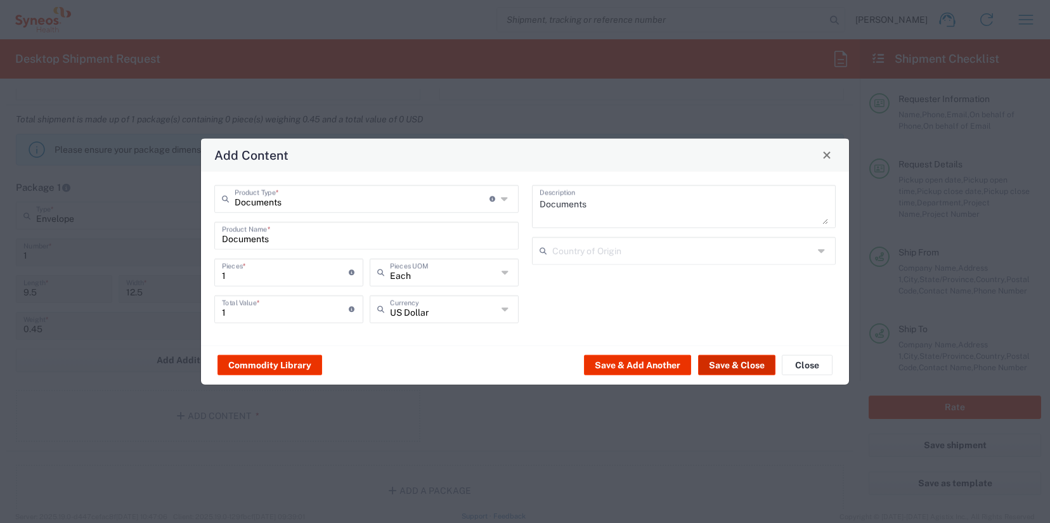
click at [732, 369] on button "Save & Close" at bounding box center [736, 365] width 77 height 20
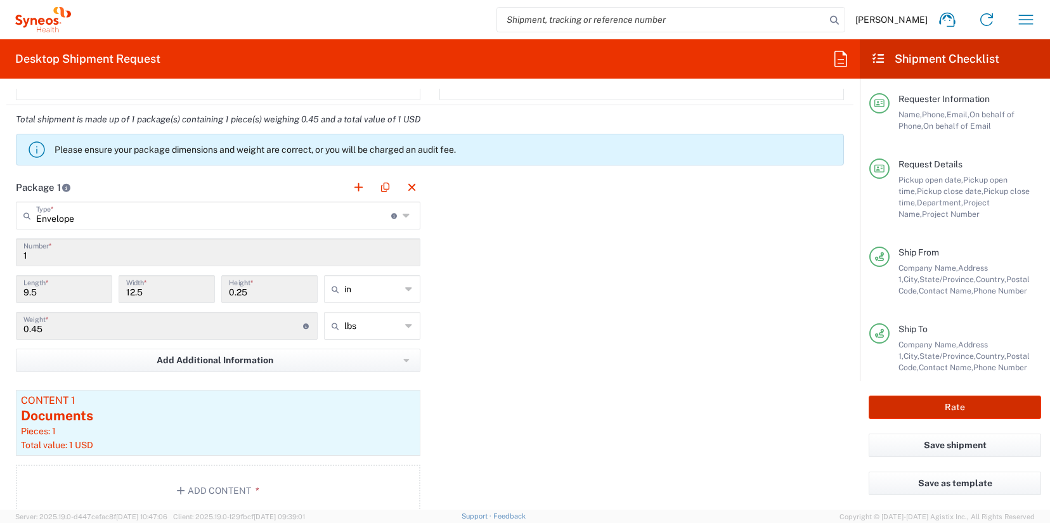
click at [960, 406] on button "Rate" at bounding box center [955, 407] width 172 height 23
type input "7049026"
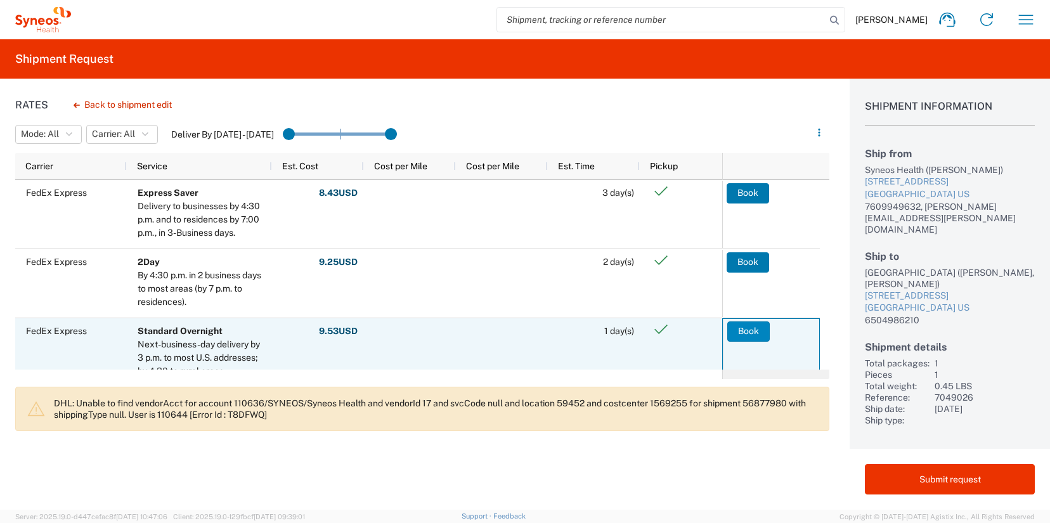
click at [742, 331] on button "Book" at bounding box center [748, 331] width 42 height 20
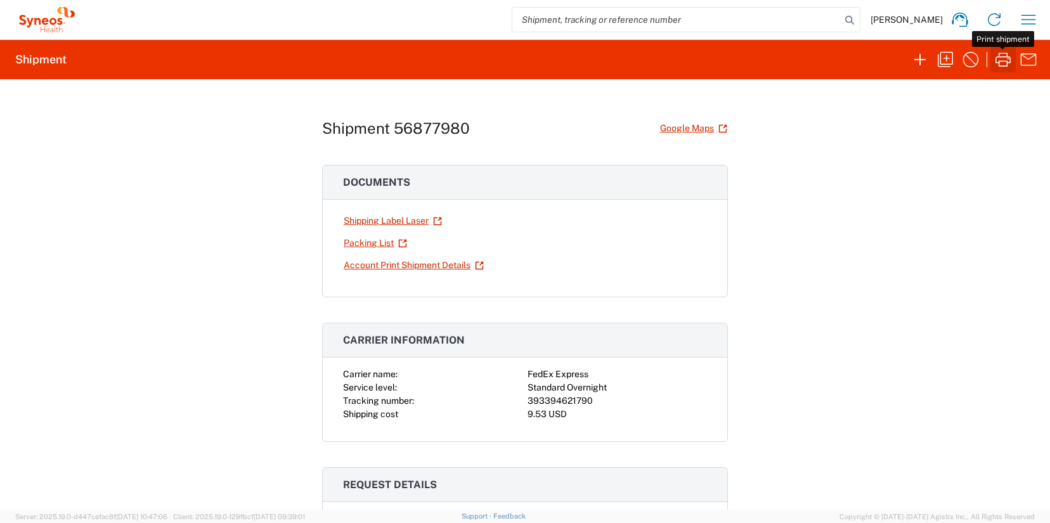
click at [1005, 63] on icon "button" at bounding box center [1003, 59] width 20 height 20
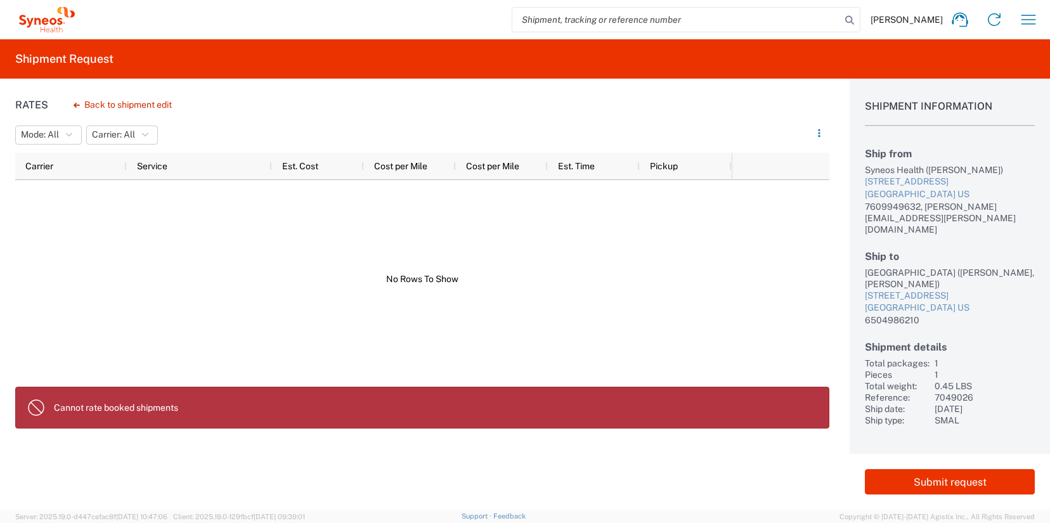
drag, startPoint x: 992, startPoint y: 271, endPoint x: 863, endPoint y: 277, distance: 128.8
click at [863, 277] on div "Shipment Information Ship from Syneos Health (Annemarie Germain) 1725 Ocean Fro…" at bounding box center [950, 252] width 200 height 347
copy div "(Kelley Logan, Dr Ronald Pearl)"
